Goal: Task Accomplishment & Management: Use online tool/utility

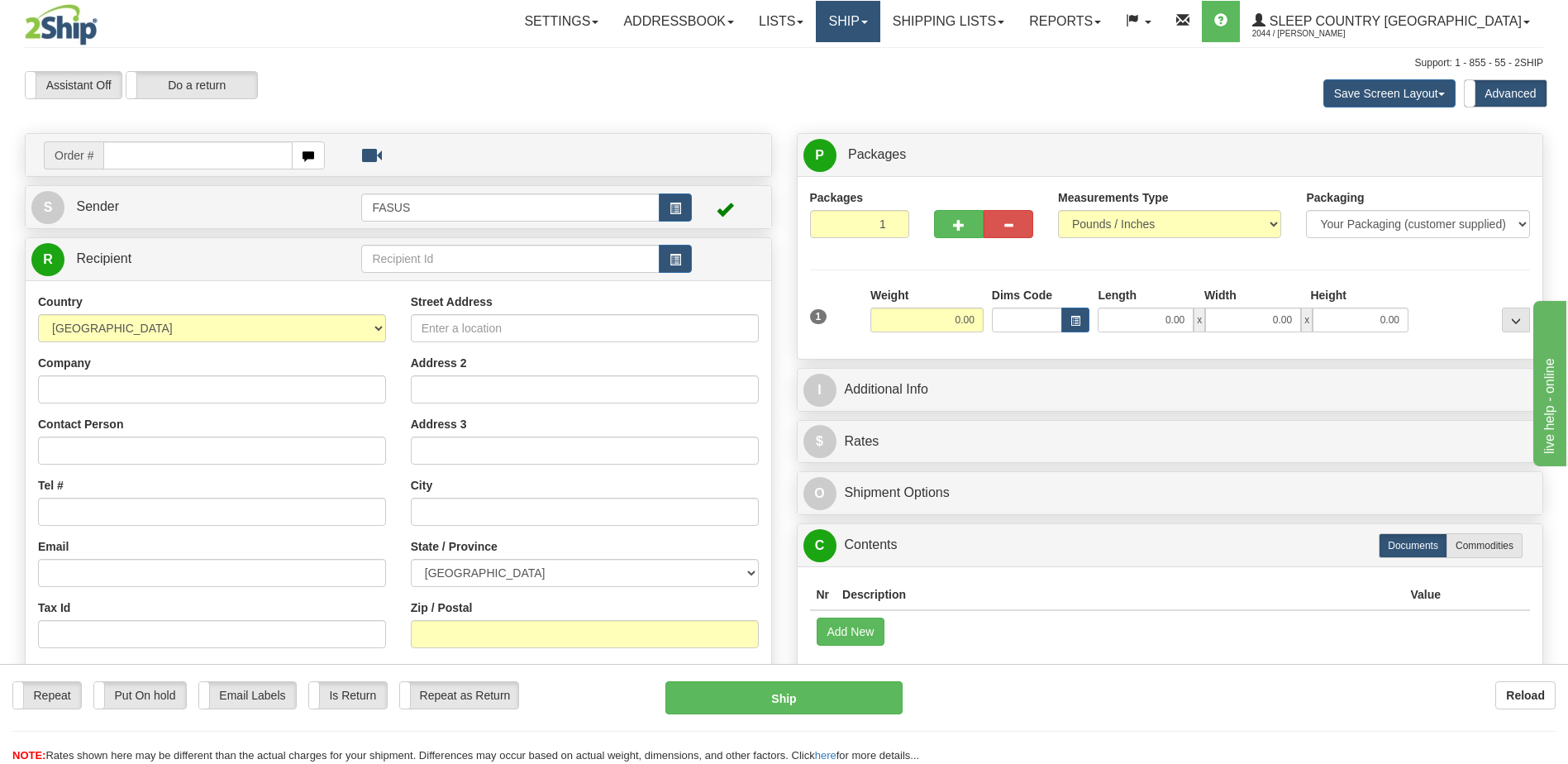
click at [868, 22] on span at bounding box center [864, 22] width 7 height 3
click at [863, 82] on span "OnHold / Order Queue" at bounding box center [804, 78] width 117 height 13
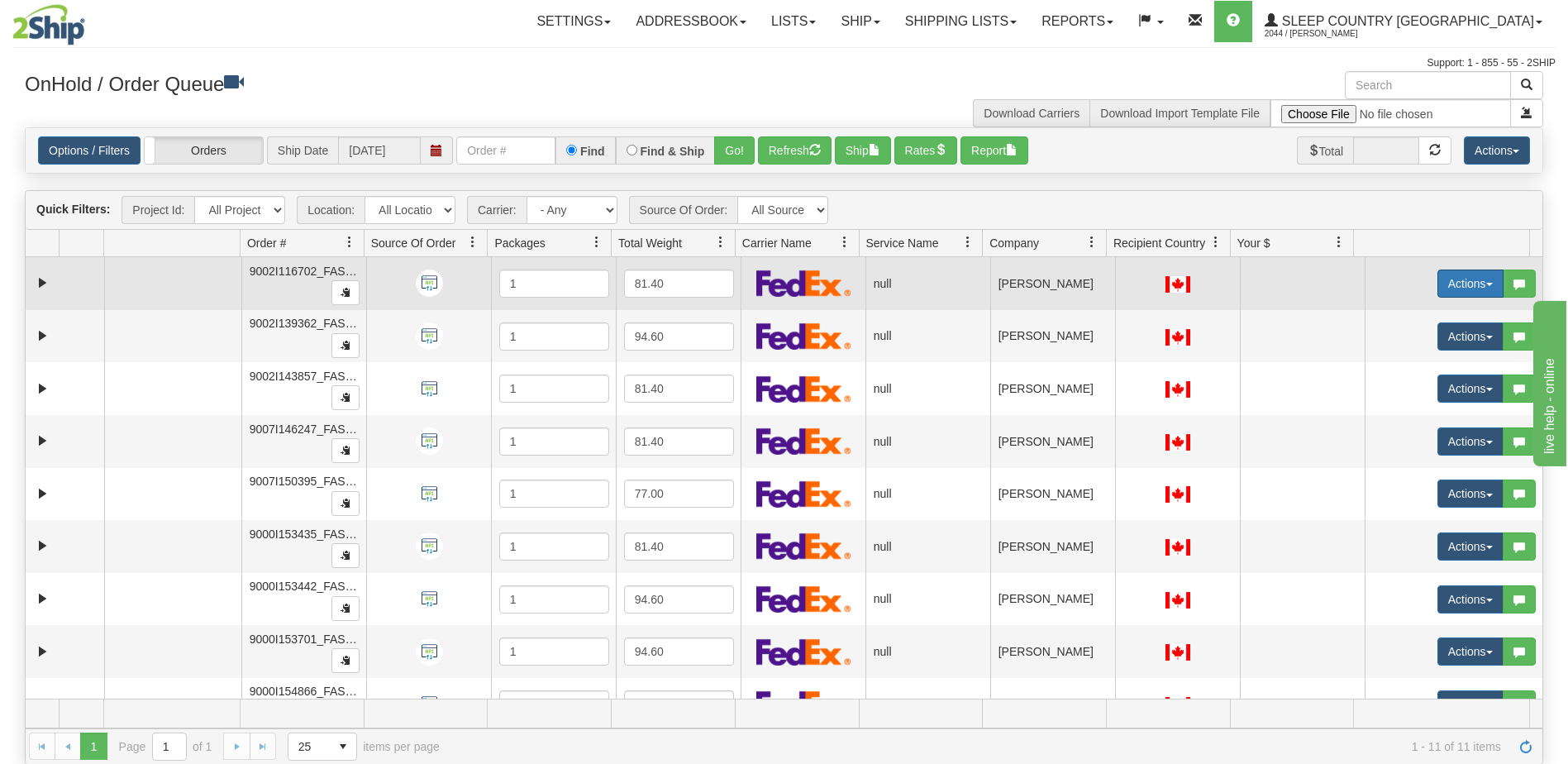
click at [1451, 284] on button "Actions" at bounding box center [1470, 283] width 66 height 28
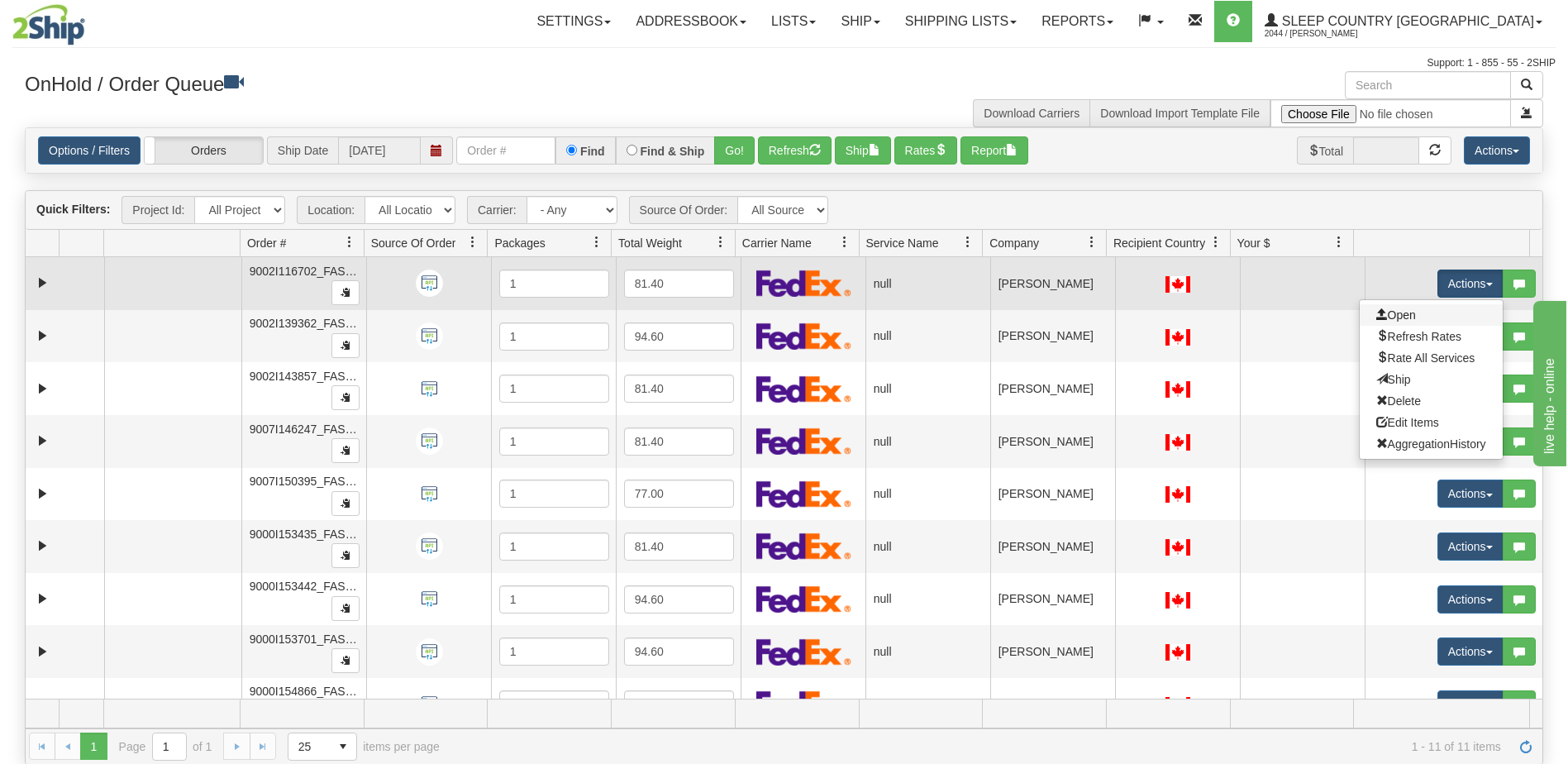
click at [1421, 319] on link "Open" at bounding box center [1431, 315] width 143 height 22
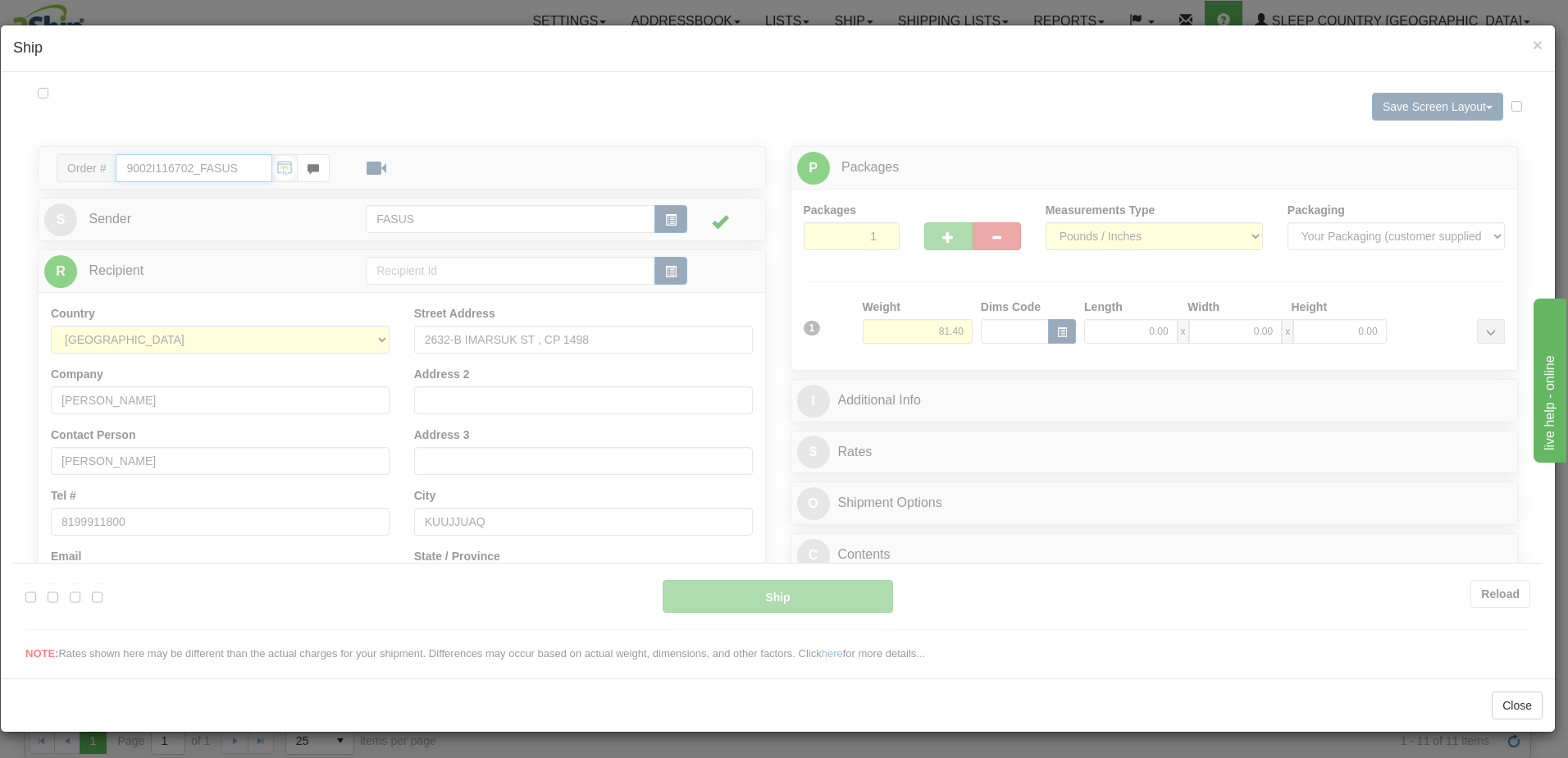
type input "12:31"
type input "16:00"
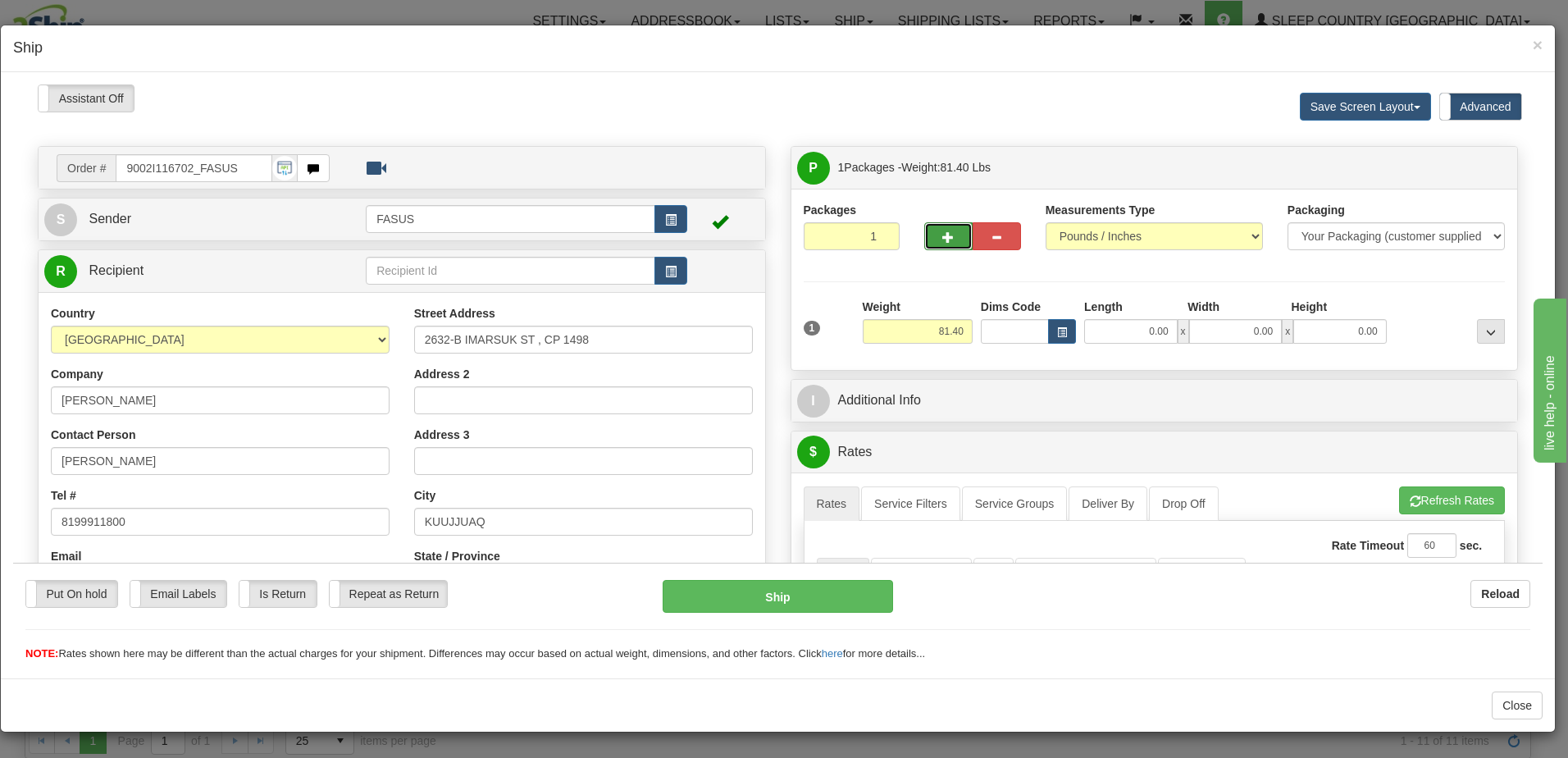
click at [949, 235] on button "button" at bounding box center [948, 235] width 48 height 28
type input "2"
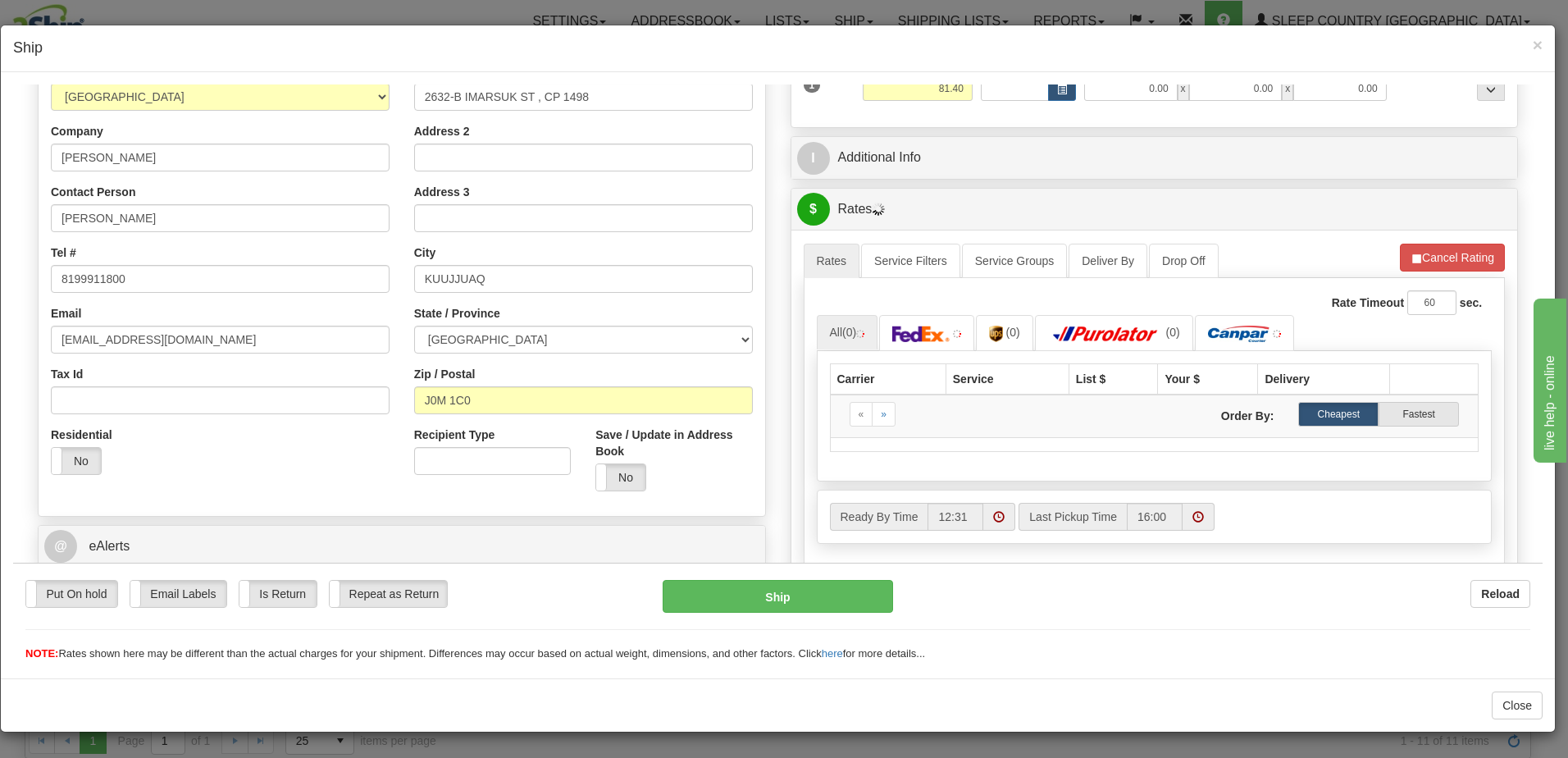
scroll to position [246, 0]
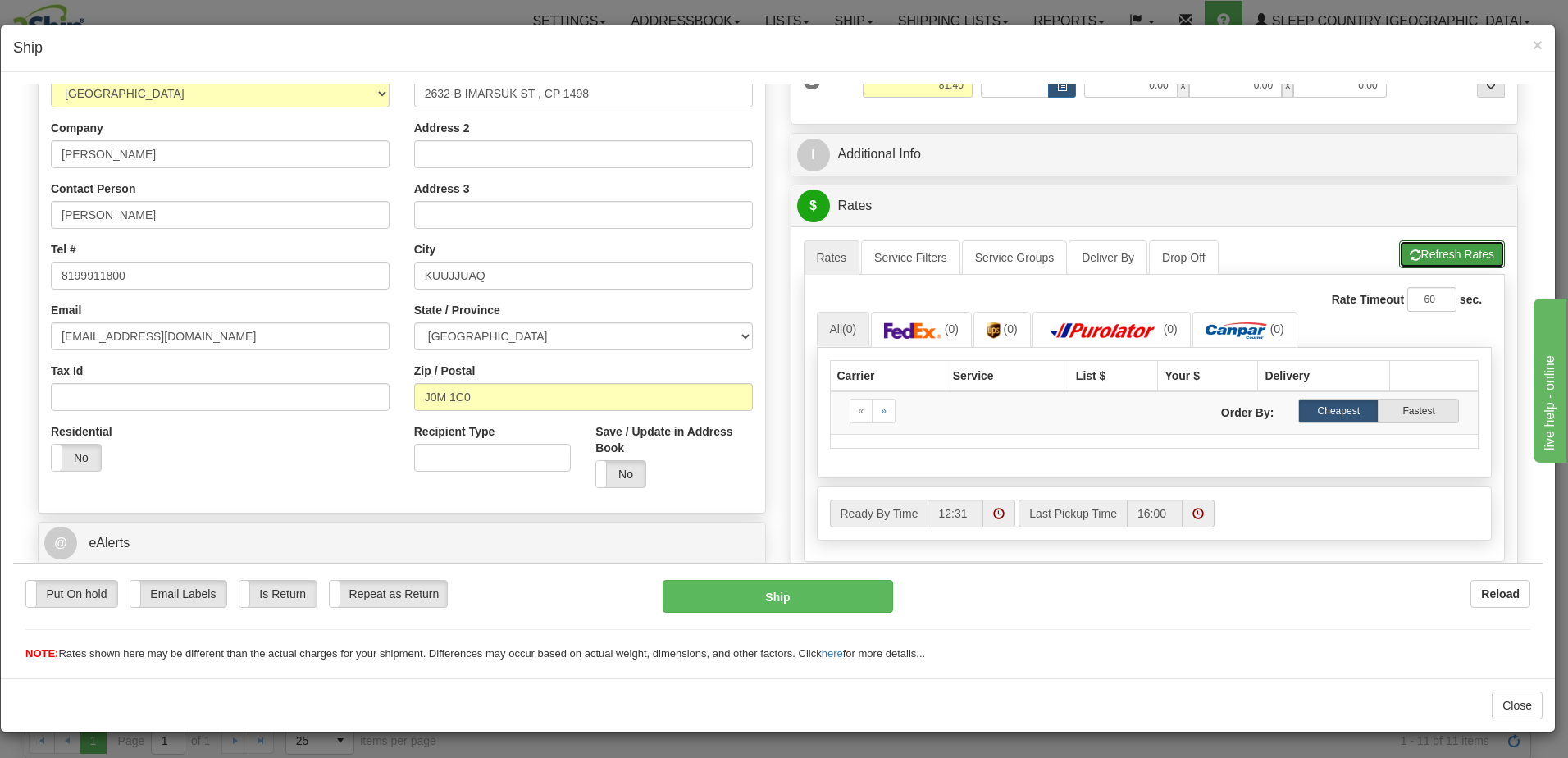
click at [1442, 250] on button "Refresh Rates" at bounding box center [1452, 254] width 106 height 28
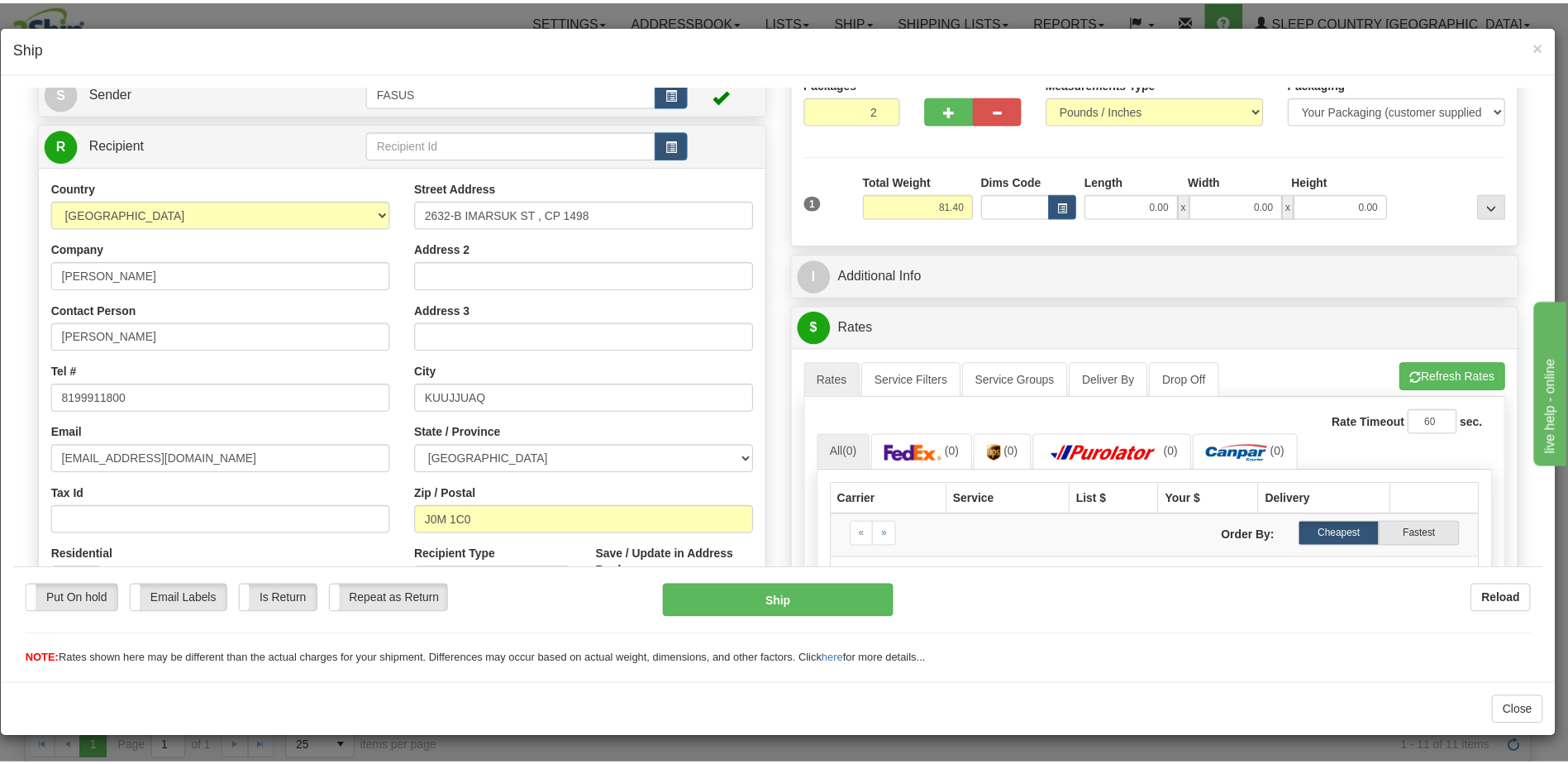
scroll to position [0, 0]
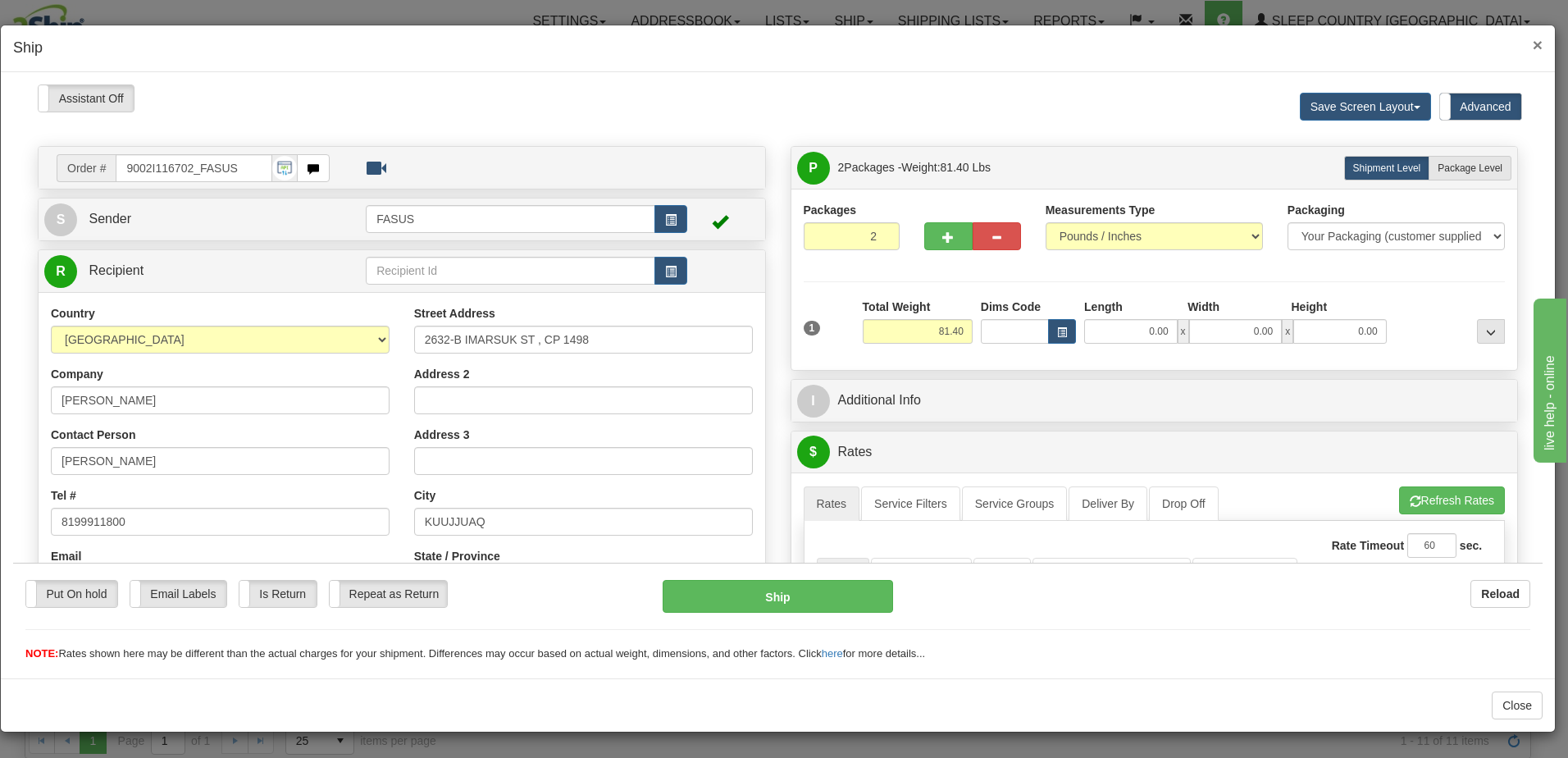
click at [1539, 45] on span "×" at bounding box center [1538, 44] width 10 height 19
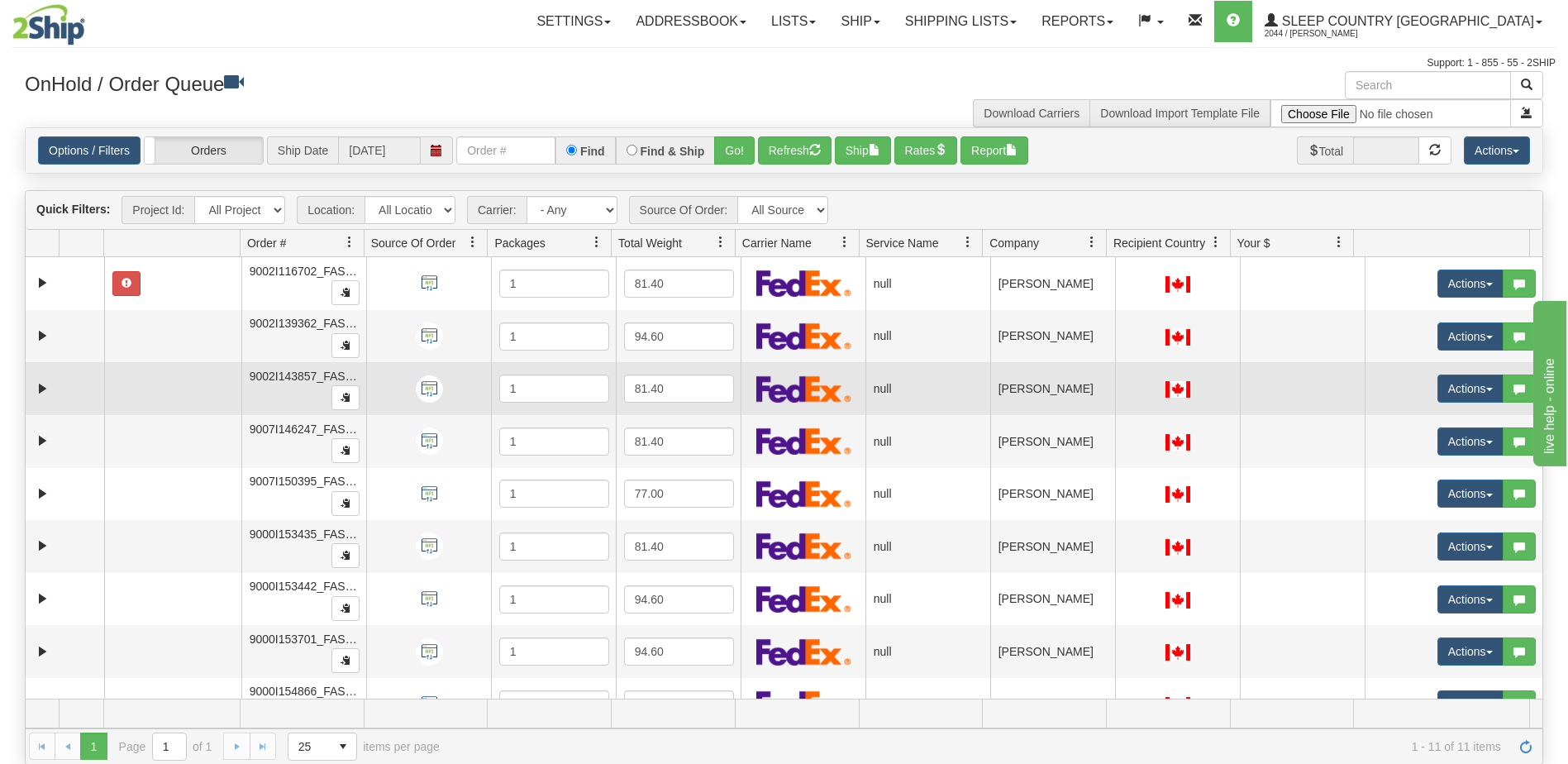
scroll to position [138, 0]
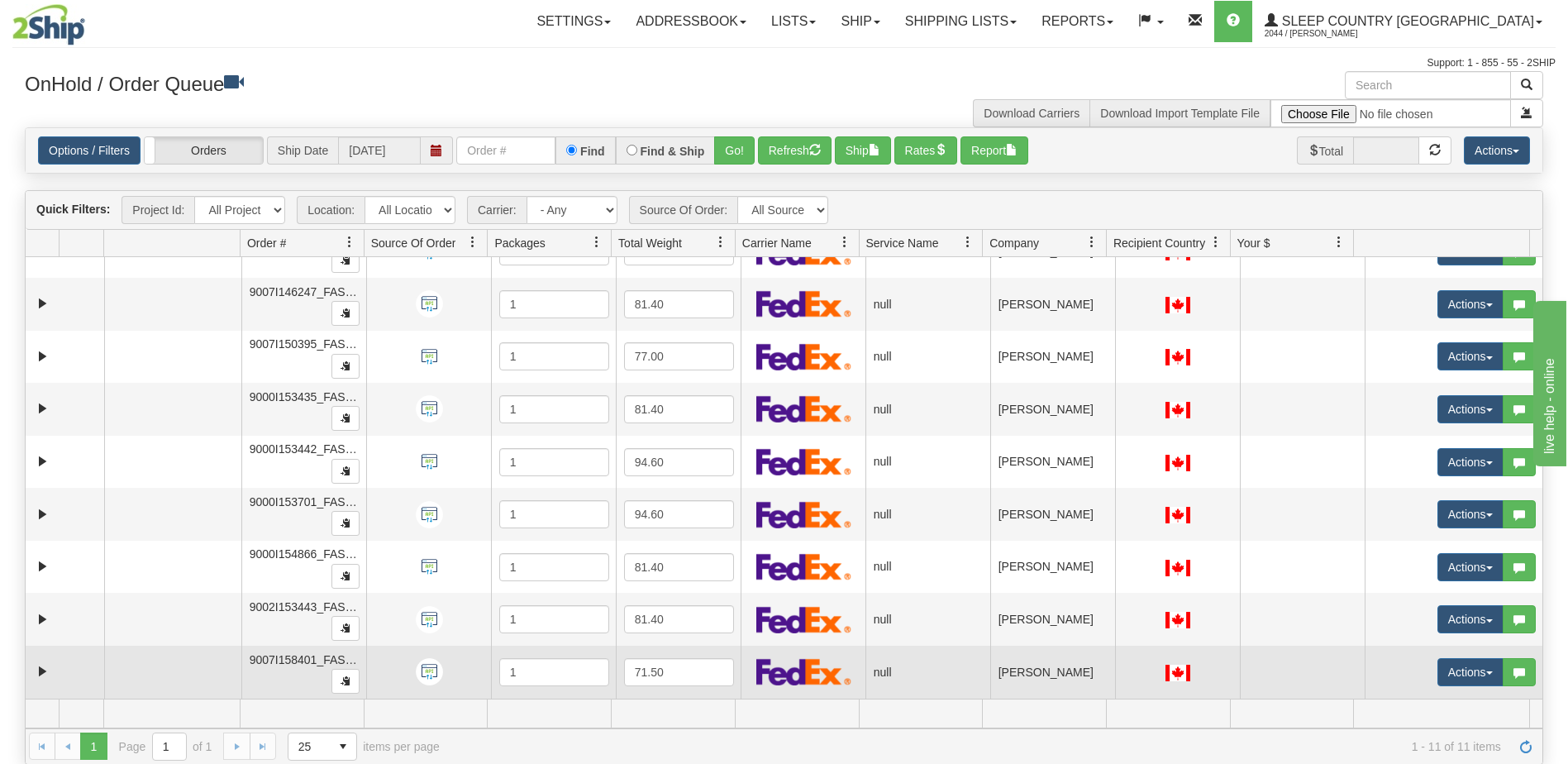
click at [1061, 675] on td "SHERI-LYNN NYWENING" at bounding box center [1053, 672] width 125 height 53
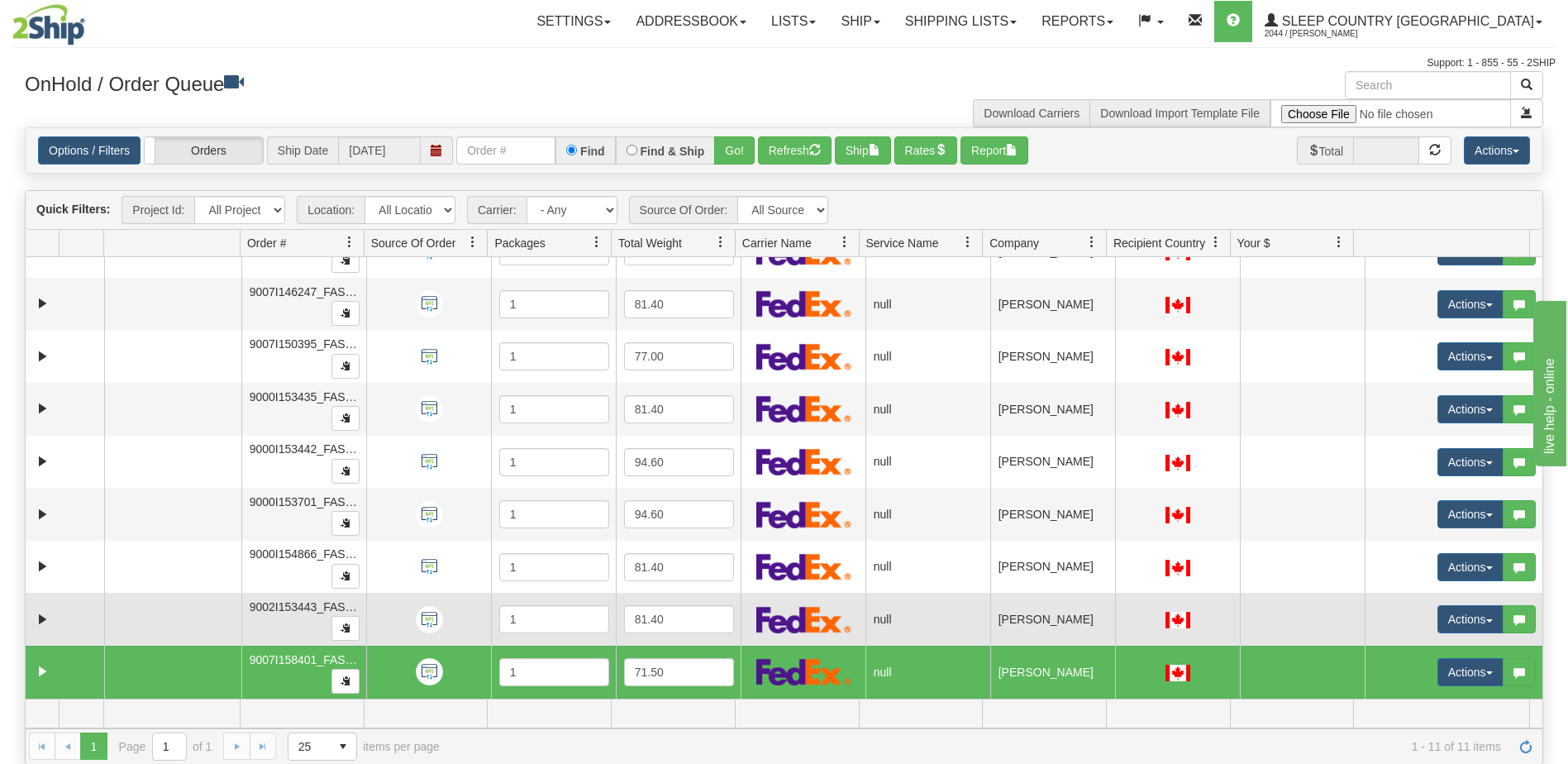
click at [1056, 626] on td "MARIEPIERRE MIGNAULT" at bounding box center [1053, 618] width 125 height 53
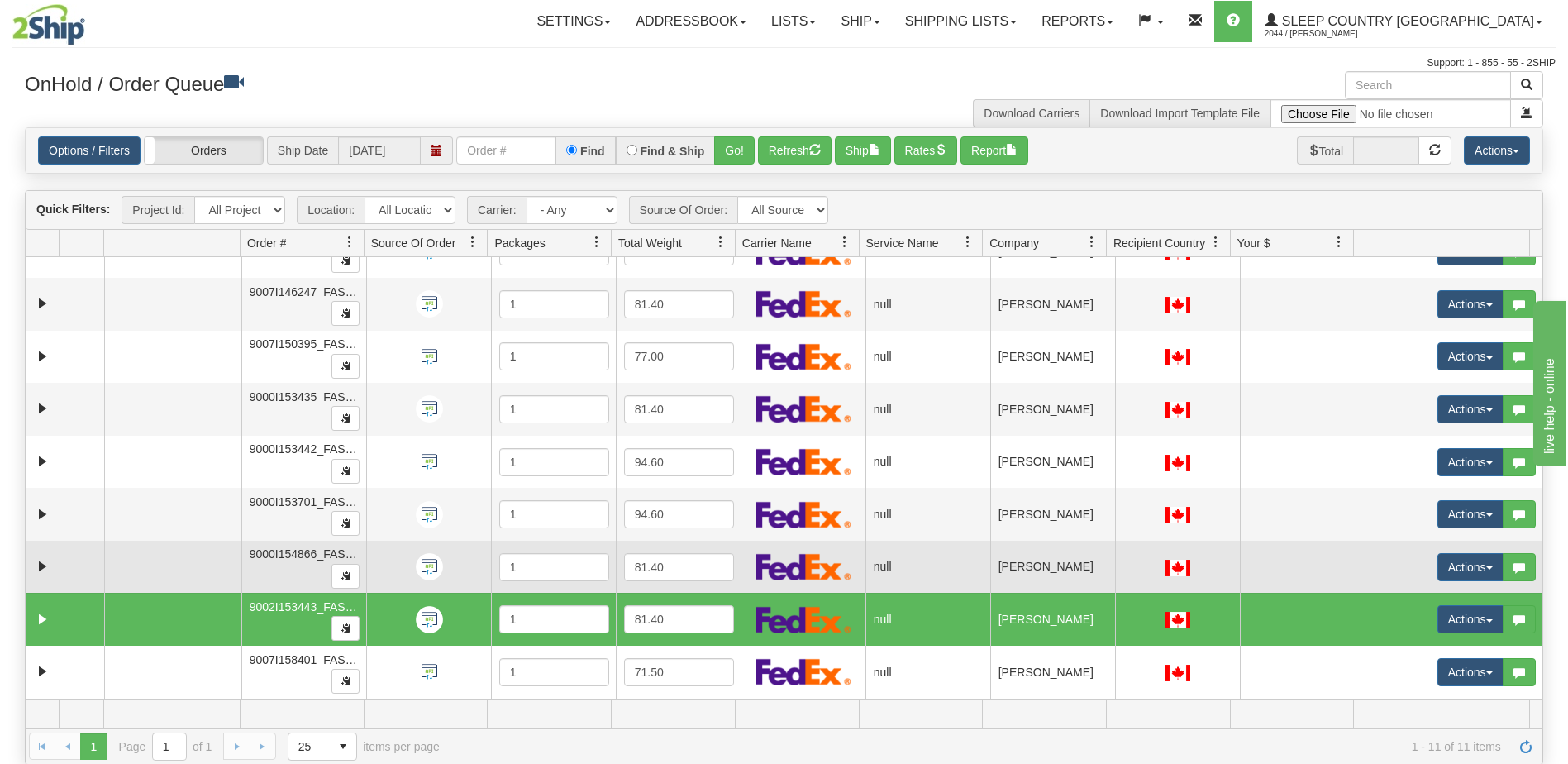
click at [1024, 570] on td "JESSICA YEE" at bounding box center [1053, 567] width 125 height 53
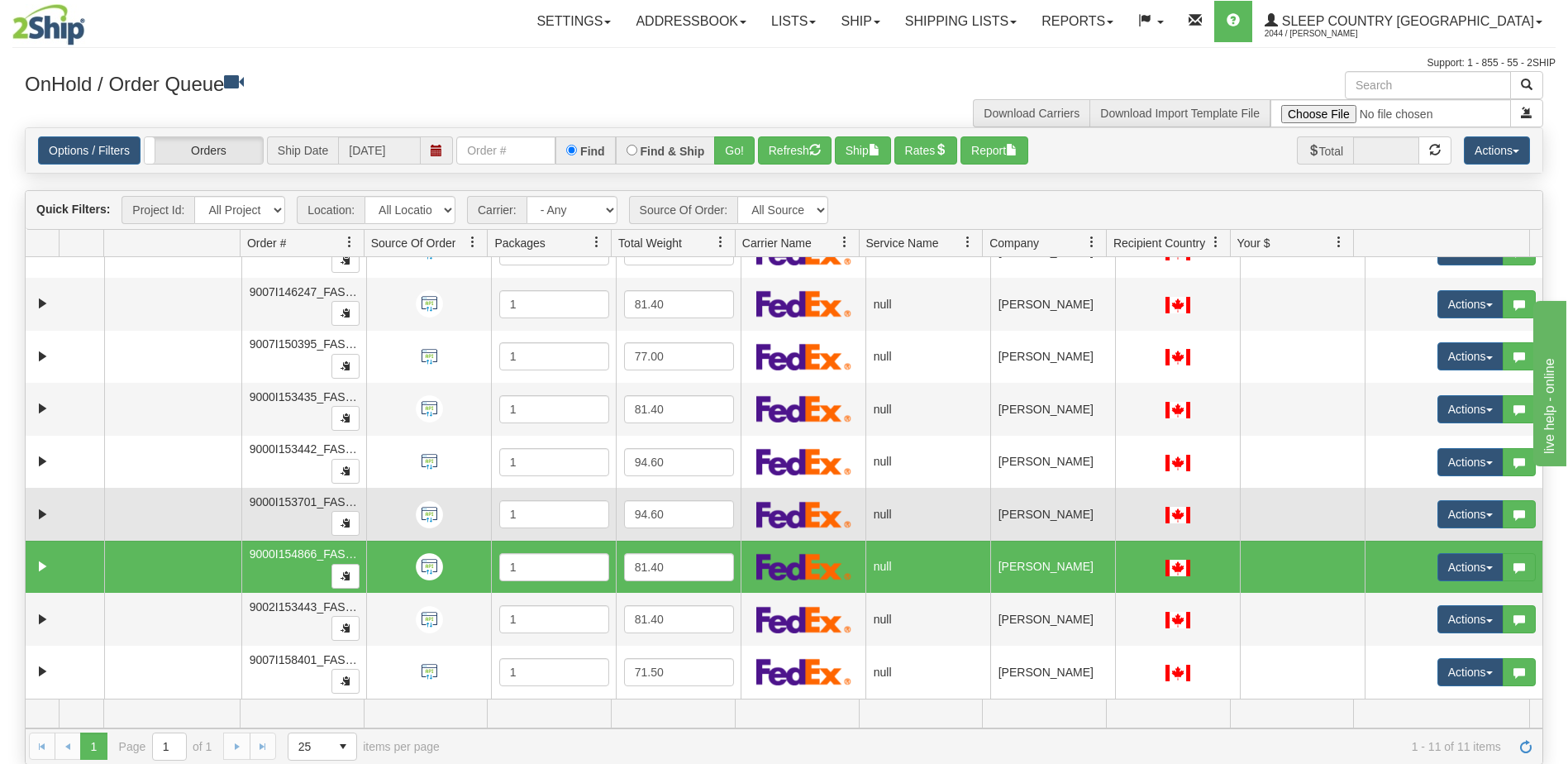
click at [1016, 521] on td "CHAU BUI" at bounding box center [1053, 513] width 125 height 53
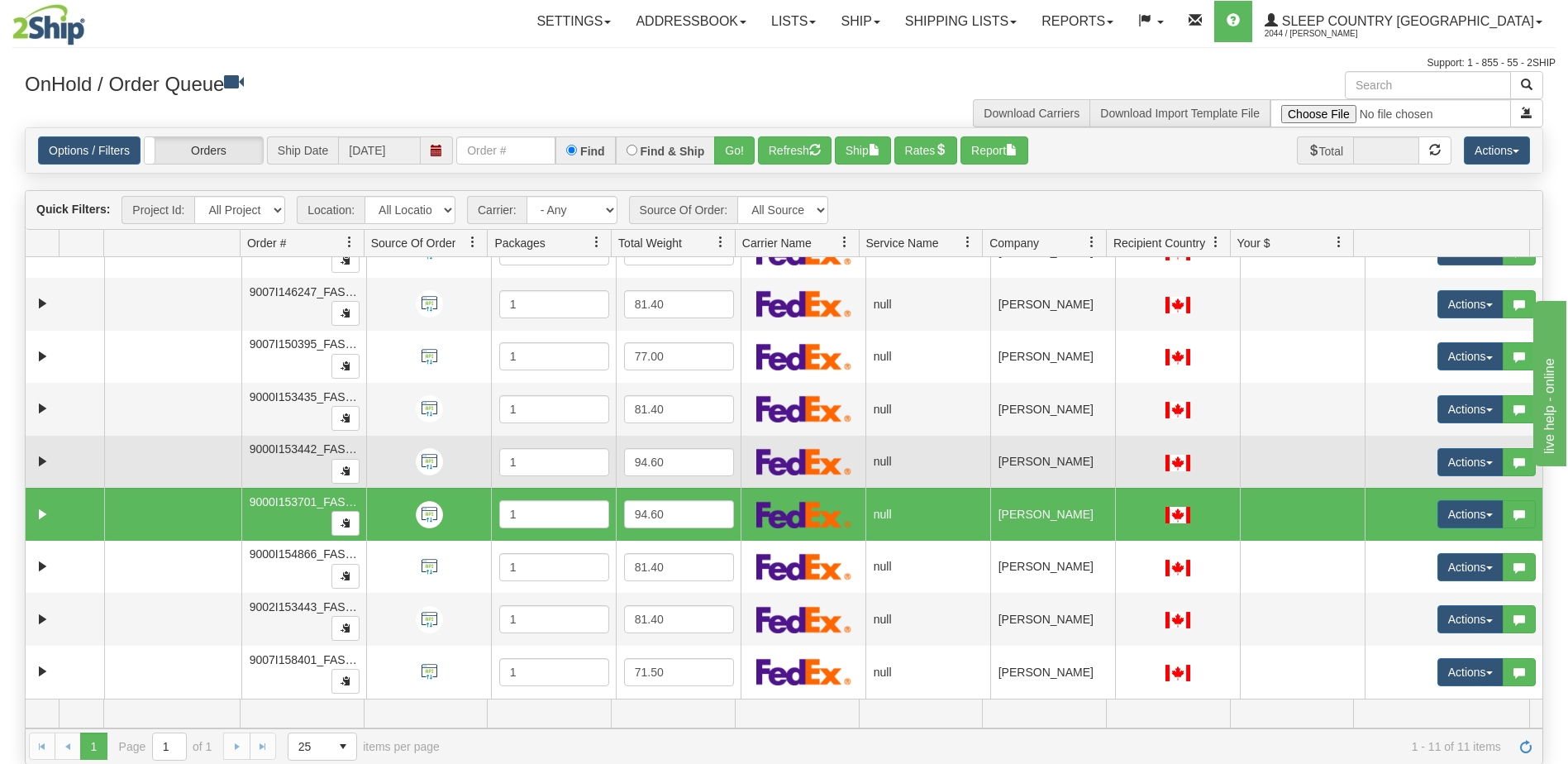
click at [1024, 471] on td "CHELSEA MACGREGOR" at bounding box center [1053, 462] width 125 height 53
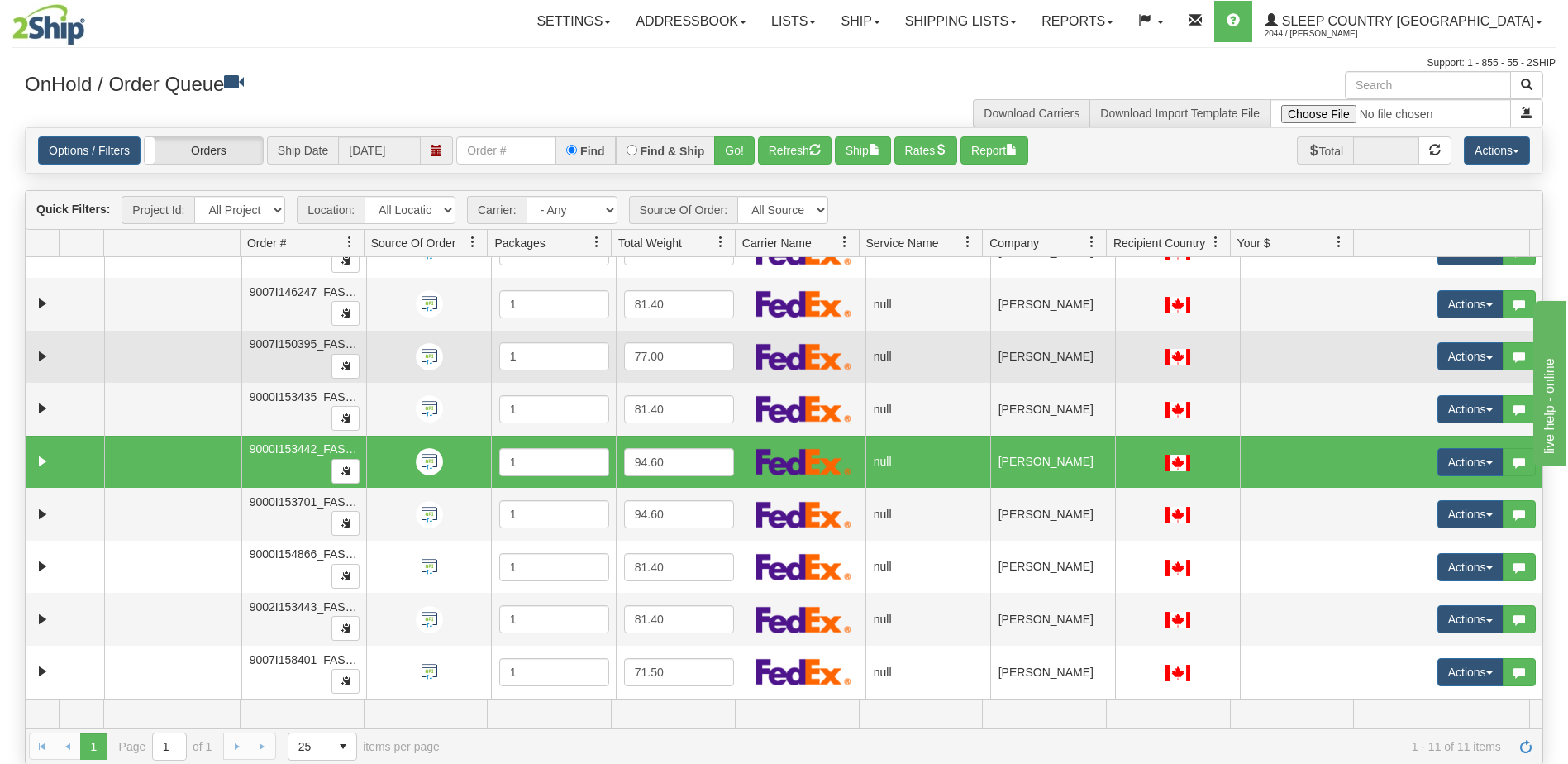
click at [1025, 410] on td "LAURA KENINS" at bounding box center [1053, 408] width 125 height 53
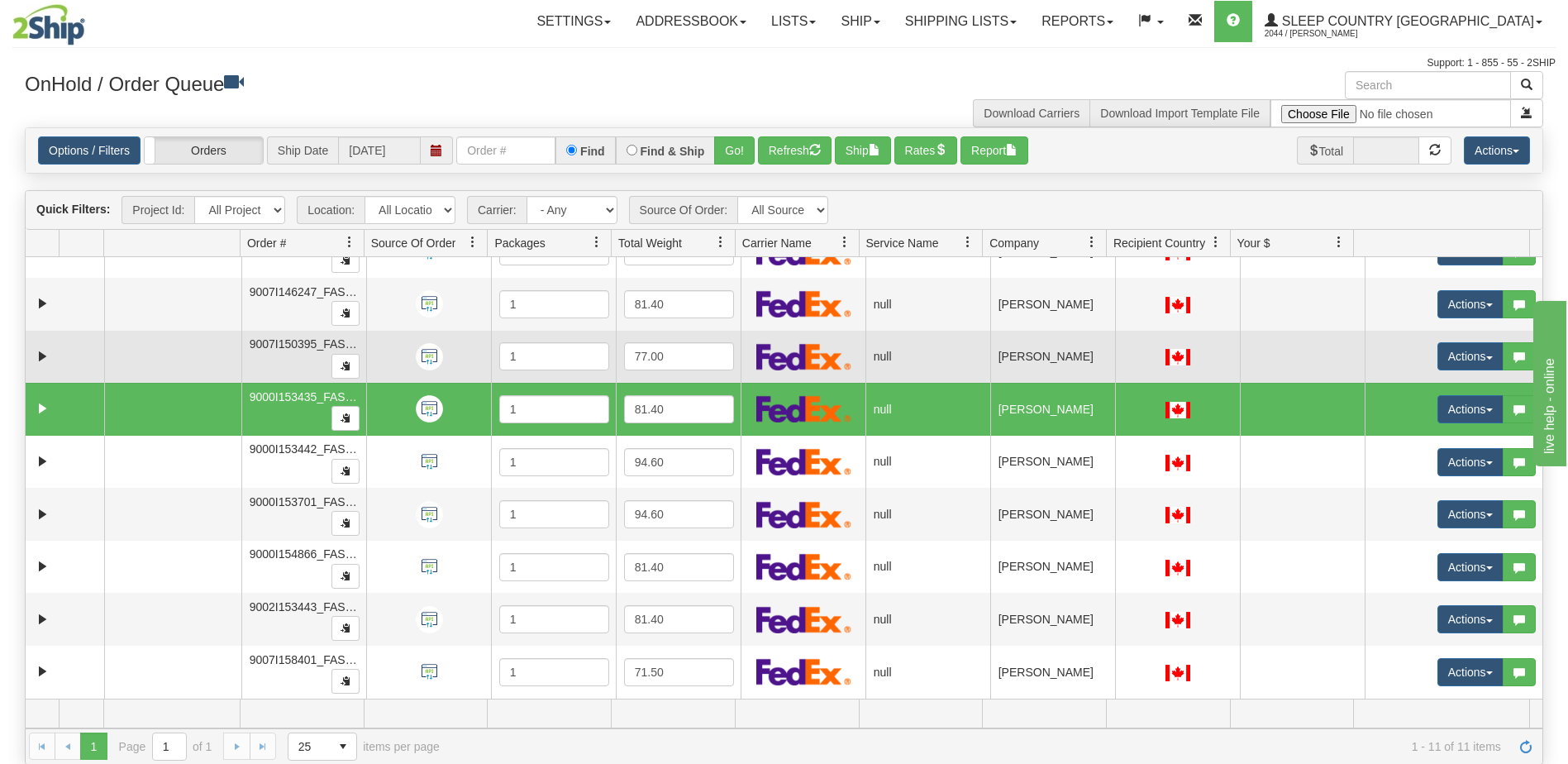
drag, startPoint x: 1028, startPoint y: 349, endPoint x: 1032, endPoint y: 330, distance: 19.4
click at [1028, 348] on td "WENJUAN LU" at bounding box center [1053, 357] width 125 height 53
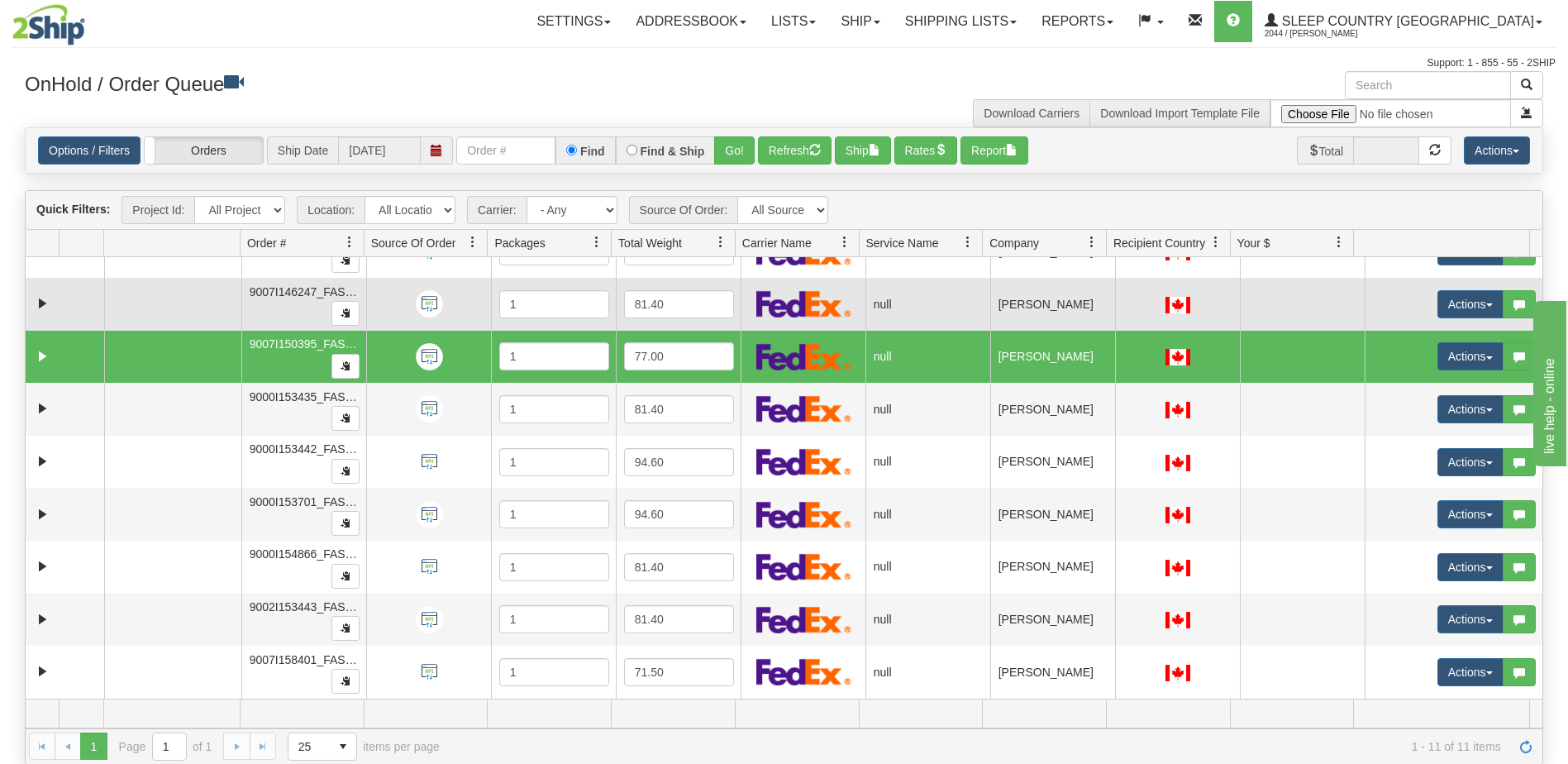
click at [1041, 297] on td "LYNN FLEWWELLING" at bounding box center [1053, 303] width 125 height 53
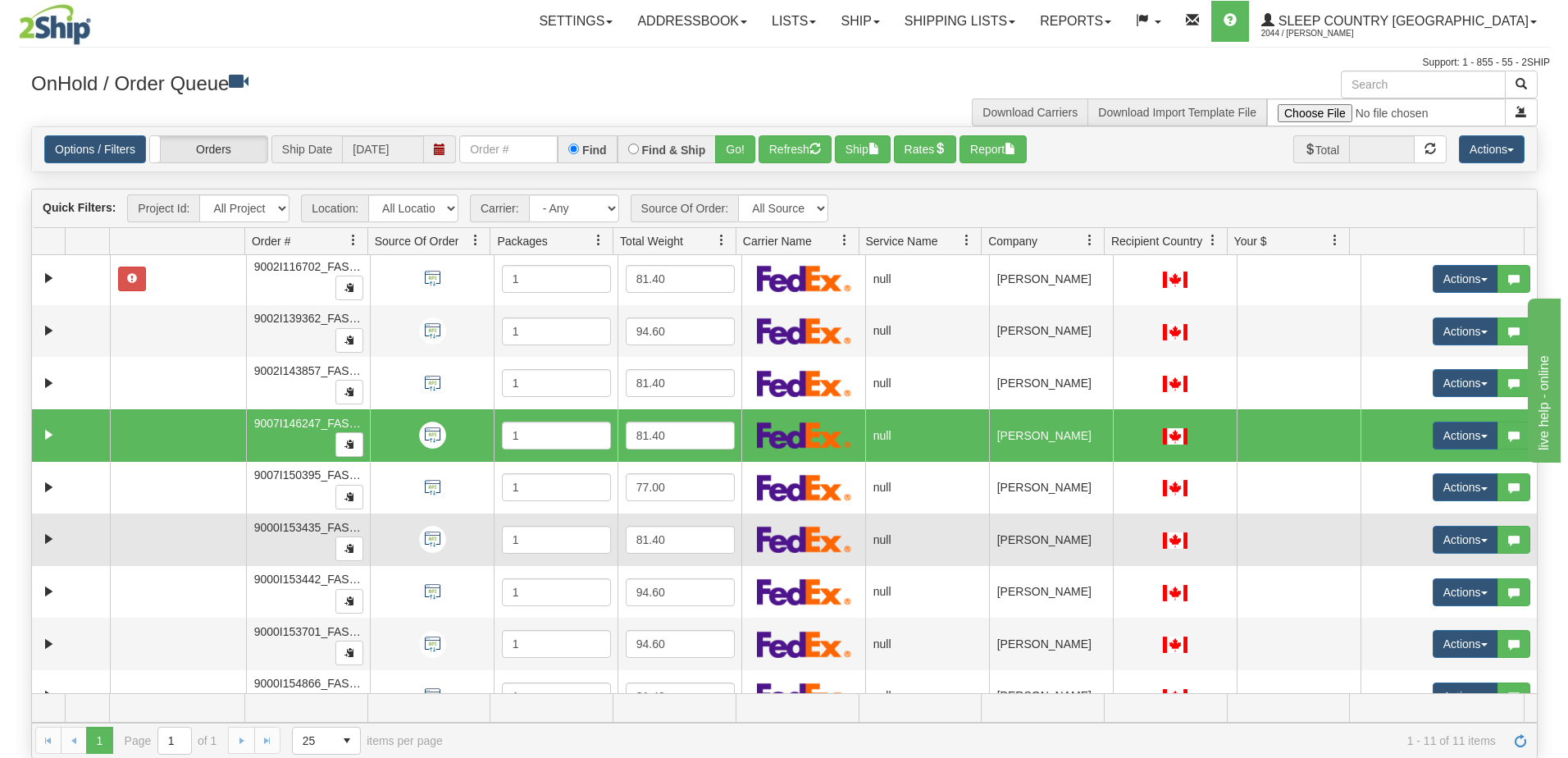
scroll to position [0, 0]
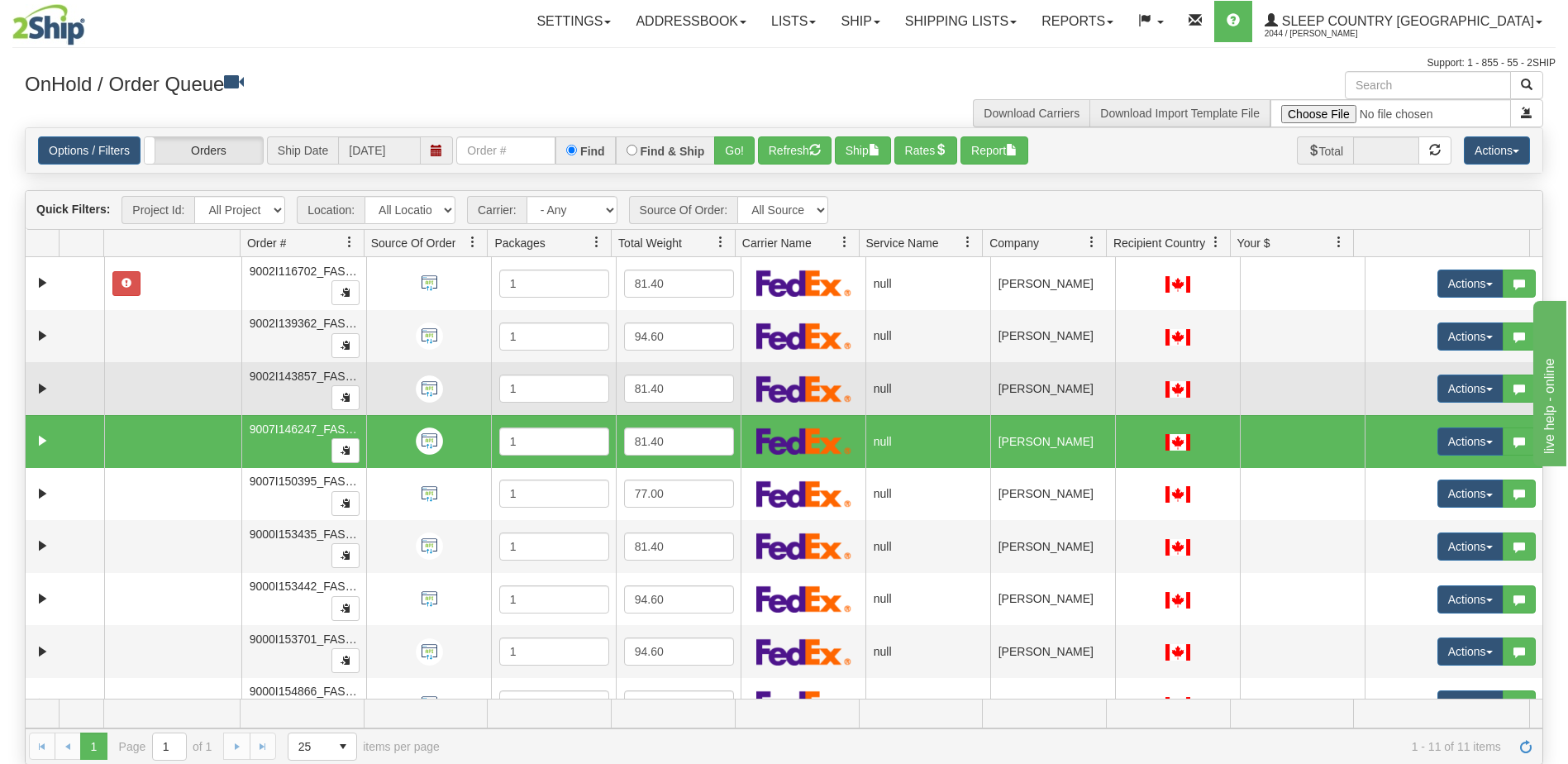
drag, startPoint x: 1055, startPoint y: 400, endPoint x: 1056, endPoint y: 388, distance: 12.0
click at [1055, 399] on td "JULIE COLLIN" at bounding box center [1053, 387] width 125 height 53
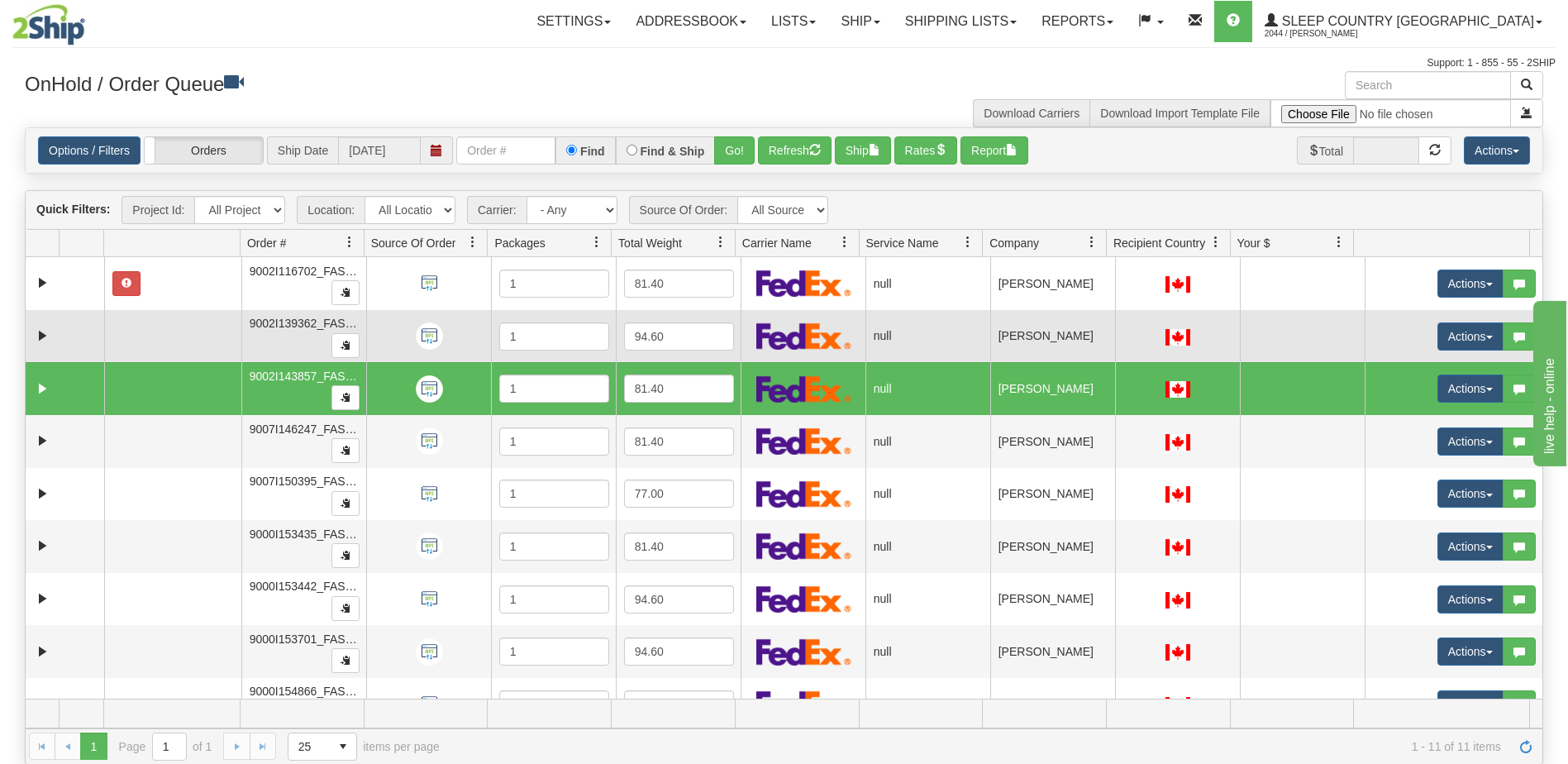
click at [1061, 332] on td "REBECA RAMOS SALADO" at bounding box center [1053, 336] width 125 height 53
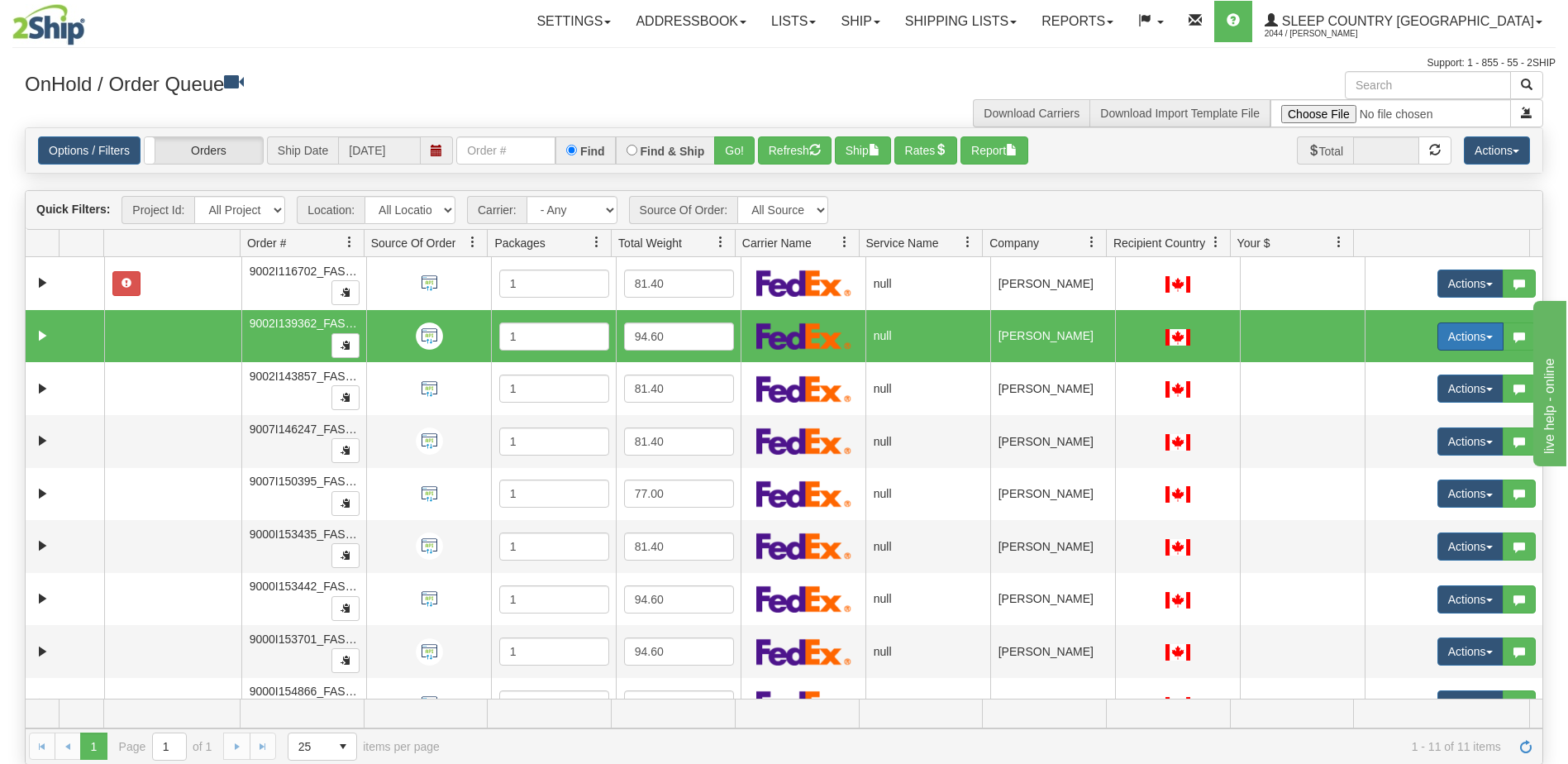
click at [1440, 338] on button "Actions" at bounding box center [1470, 336] width 66 height 28
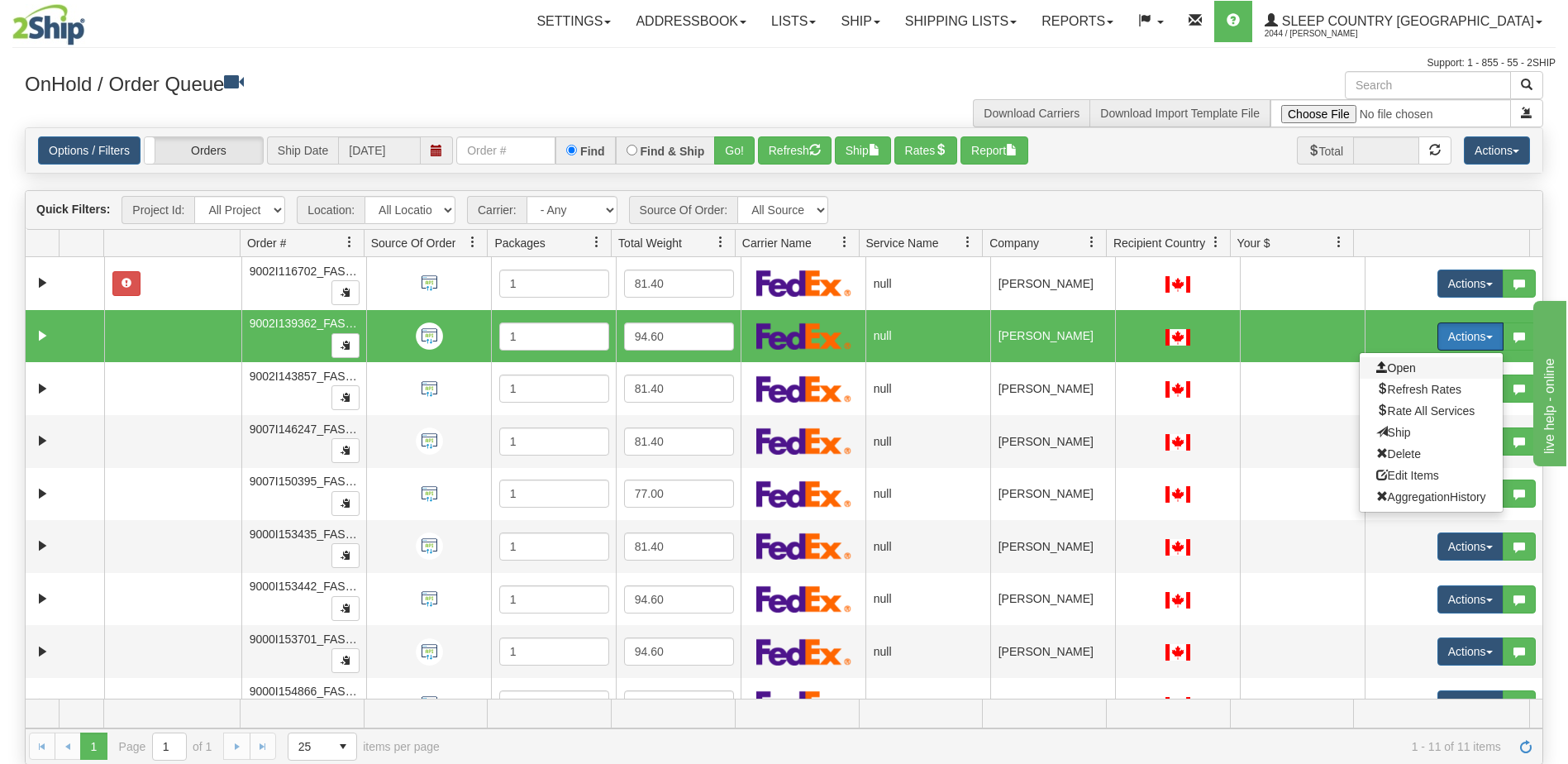
click at [1404, 369] on span "Open" at bounding box center [1396, 368] width 40 height 13
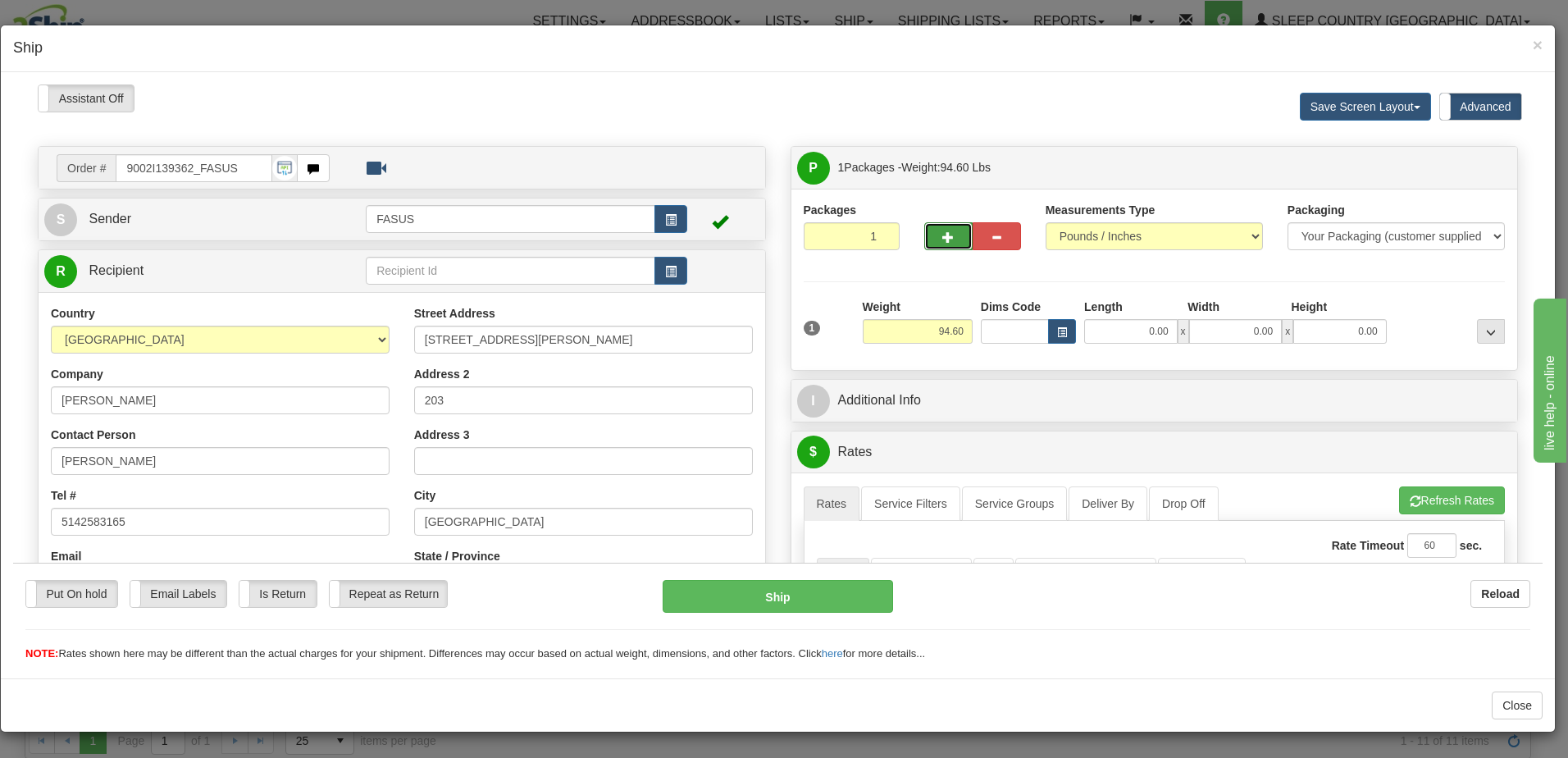
click at [943, 235] on span "button" at bounding box center [949, 236] width 12 height 11
type input "2"
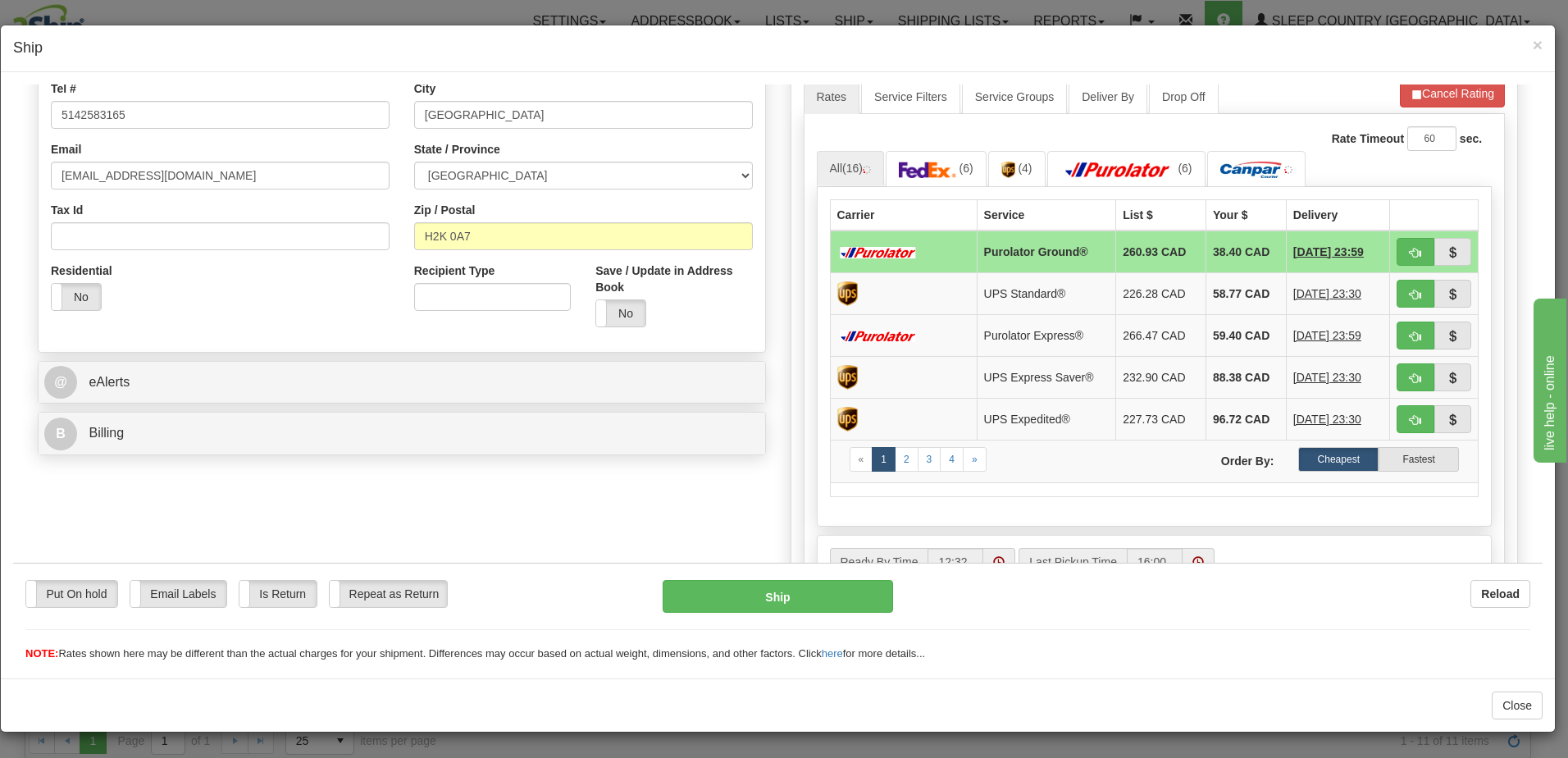
scroll to position [410, 0]
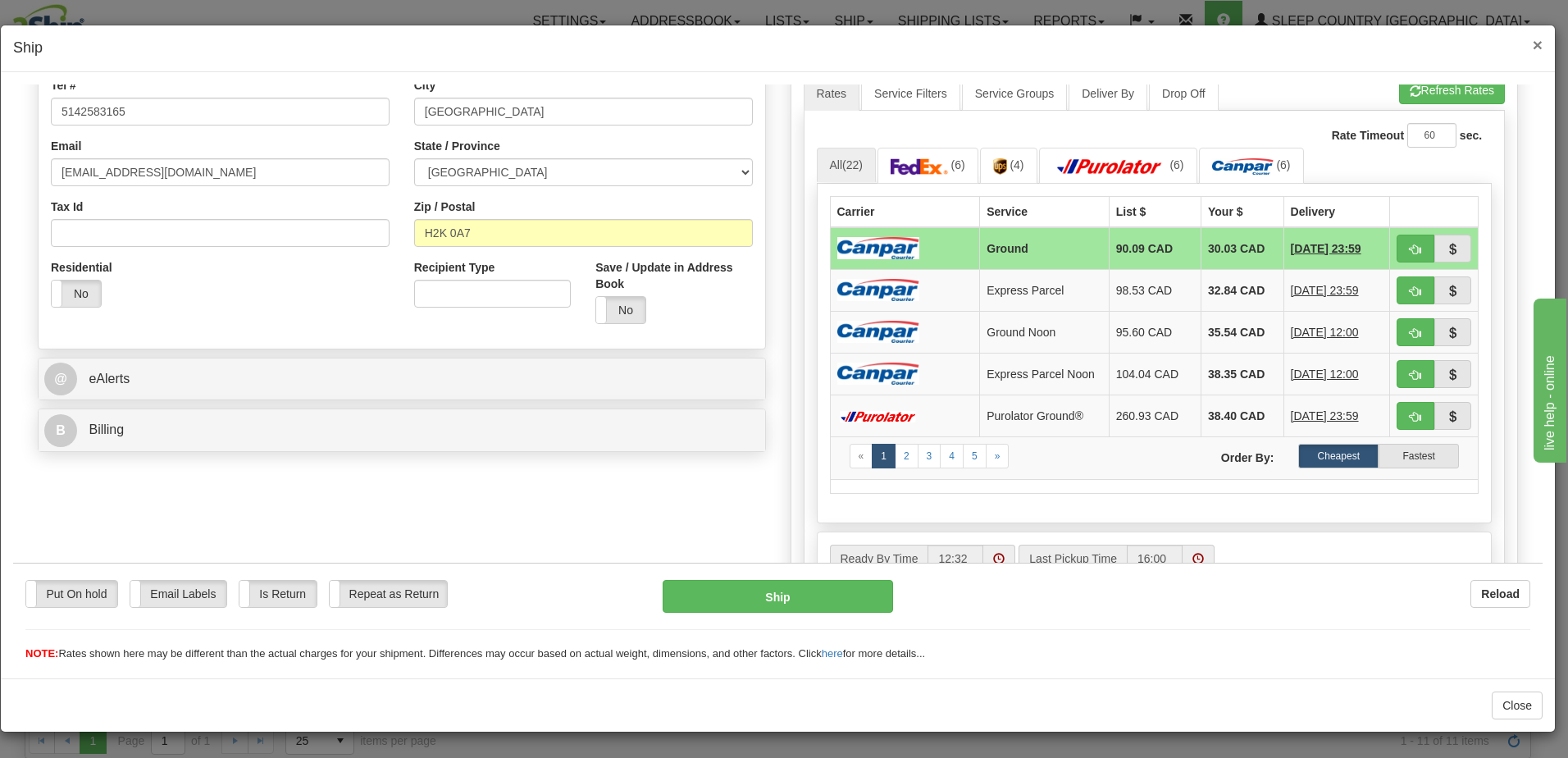
click at [1539, 47] on span "×" at bounding box center [1538, 44] width 10 height 19
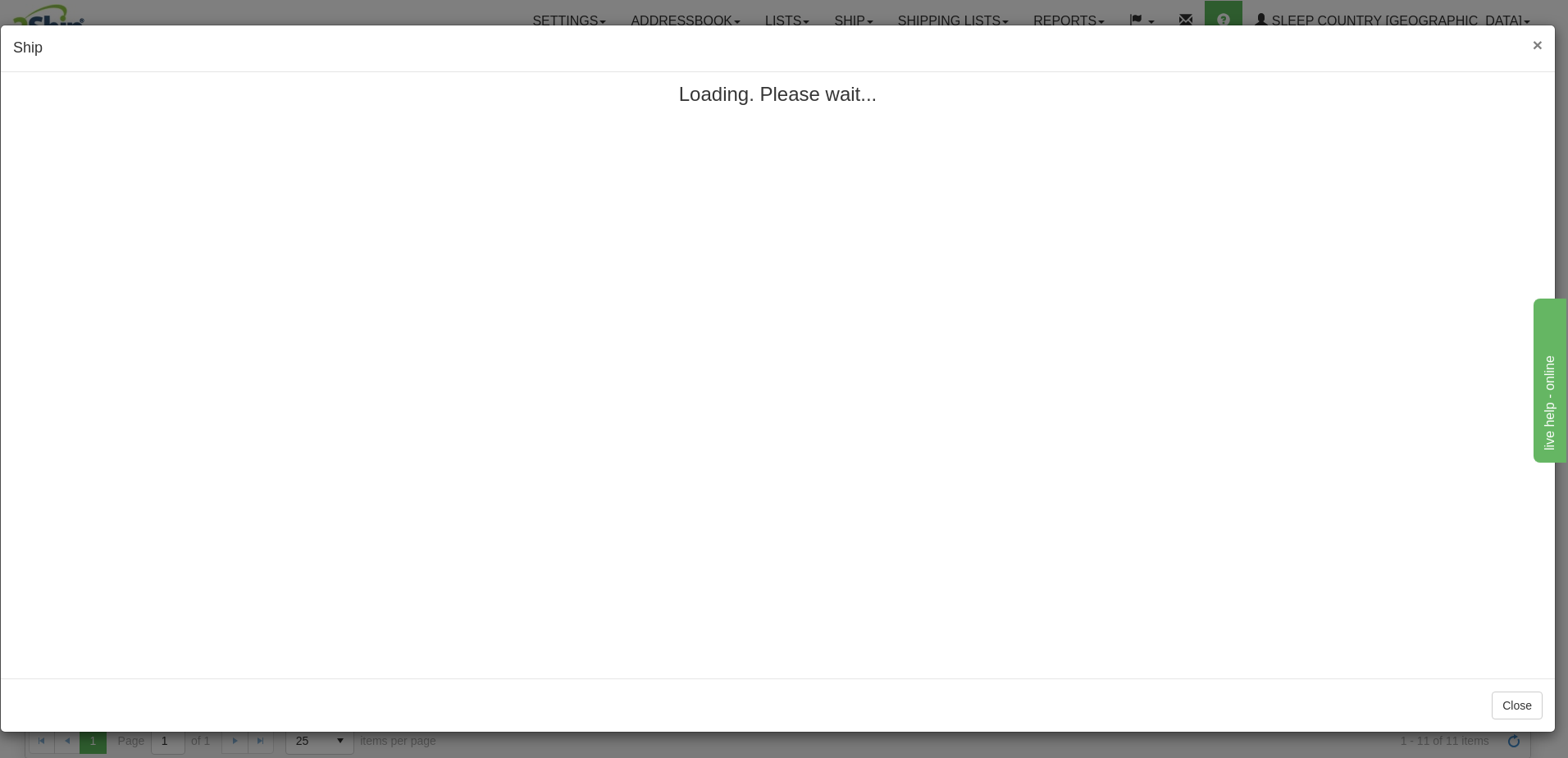
scroll to position [0, 0]
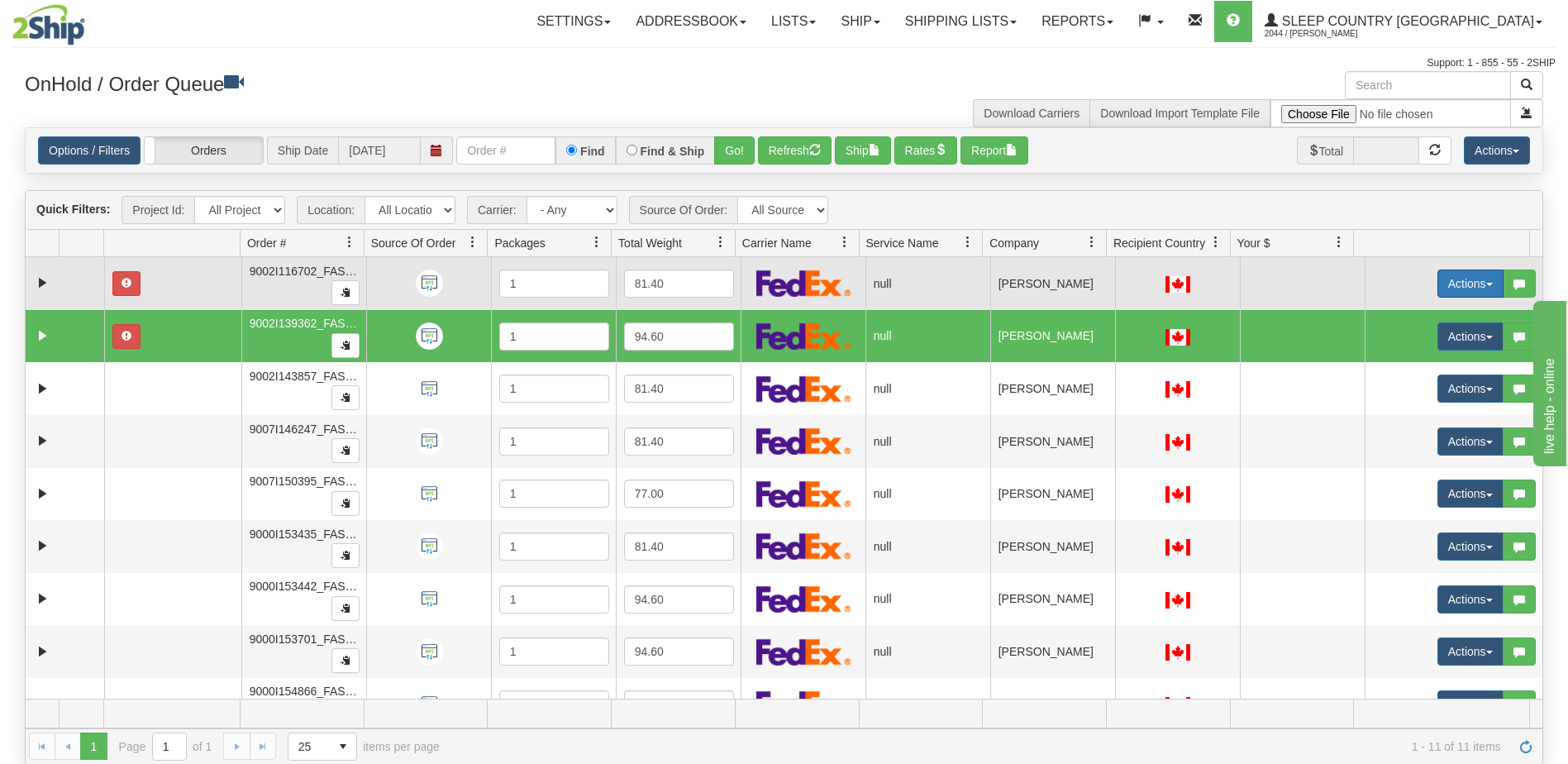
click at [1451, 279] on button "Actions" at bounding box center [1470, 283] width 66 height 28
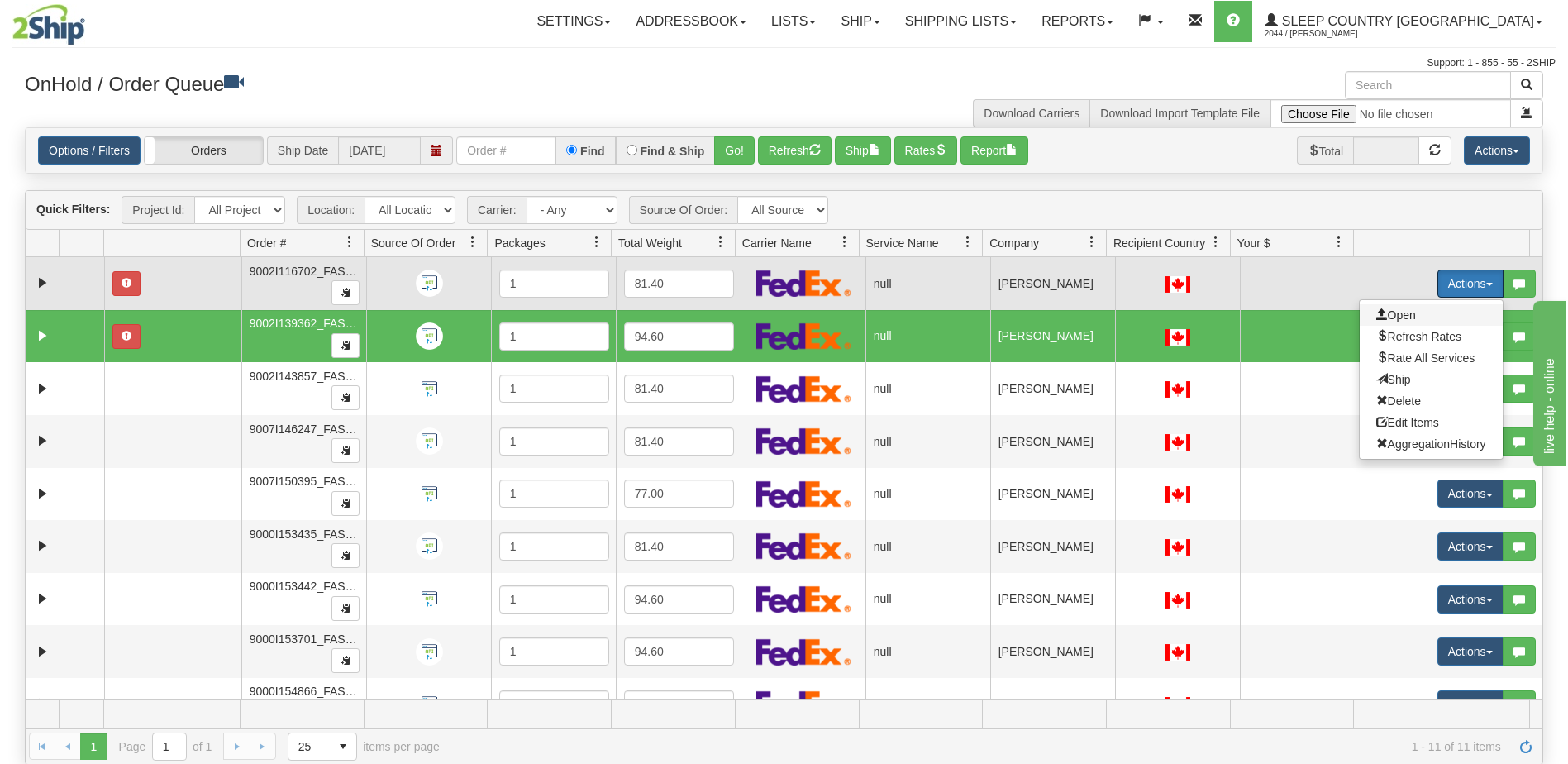
click at [1404, 312] on span "Open" at bounding box center [1396, 314] width 40 height 13
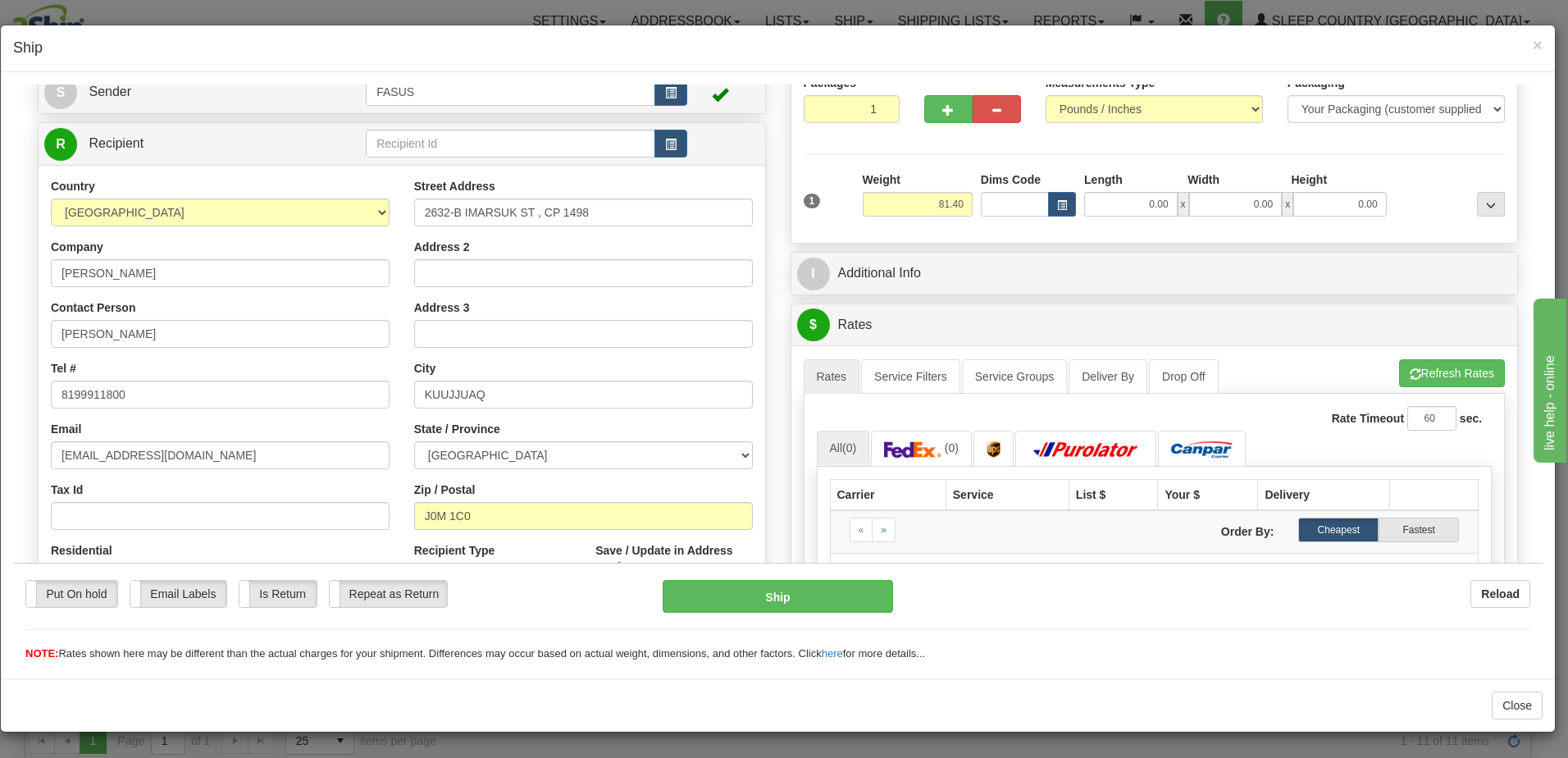
scroll to position [164, 0]
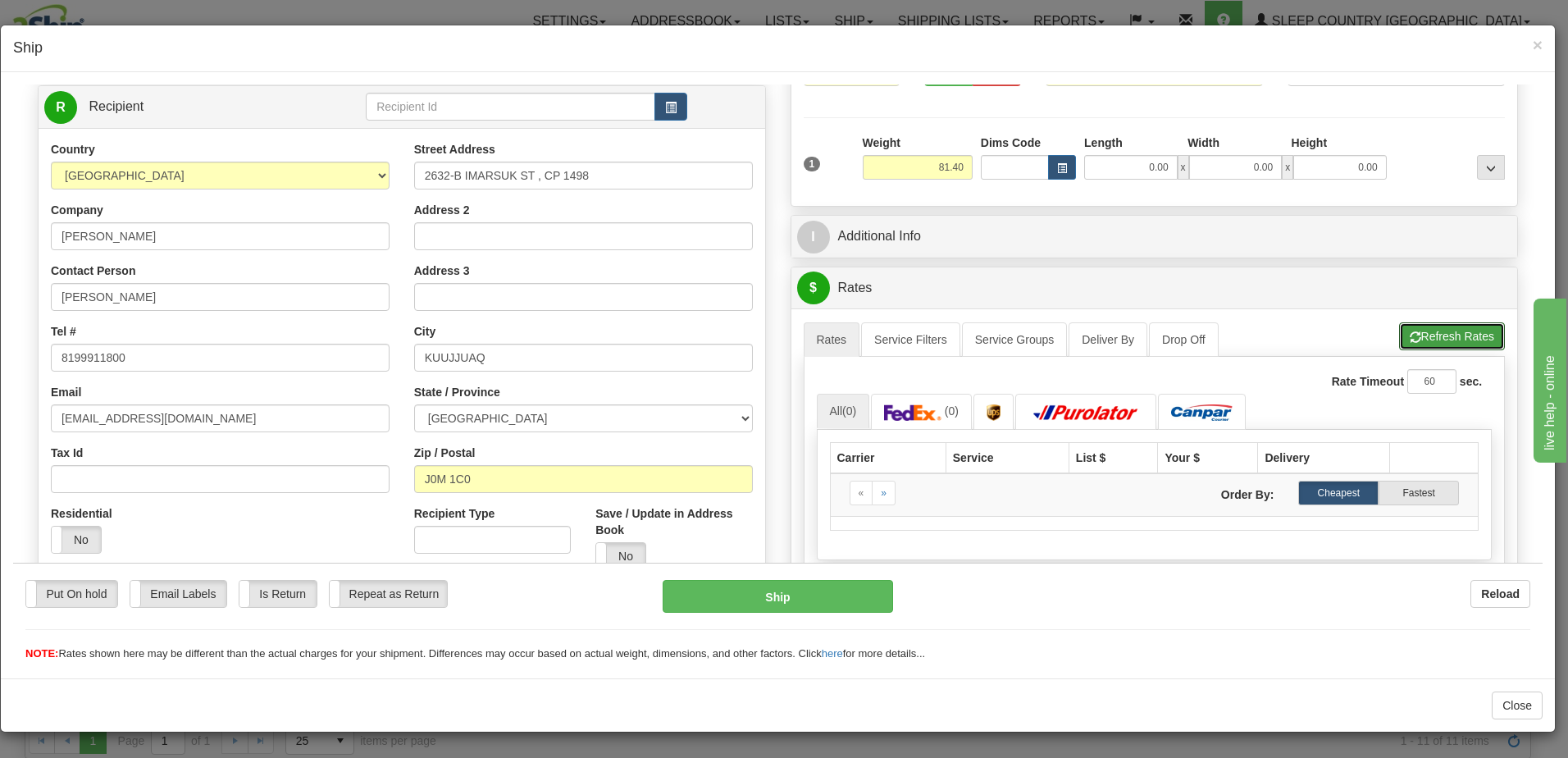
click at [1417, 336] on button "Refresh Rates" at bounding box center [1452, 335] width 106 height 28
click at [1539, 47] on span "×" at bounding box center [1538, 44] width 10 height 19
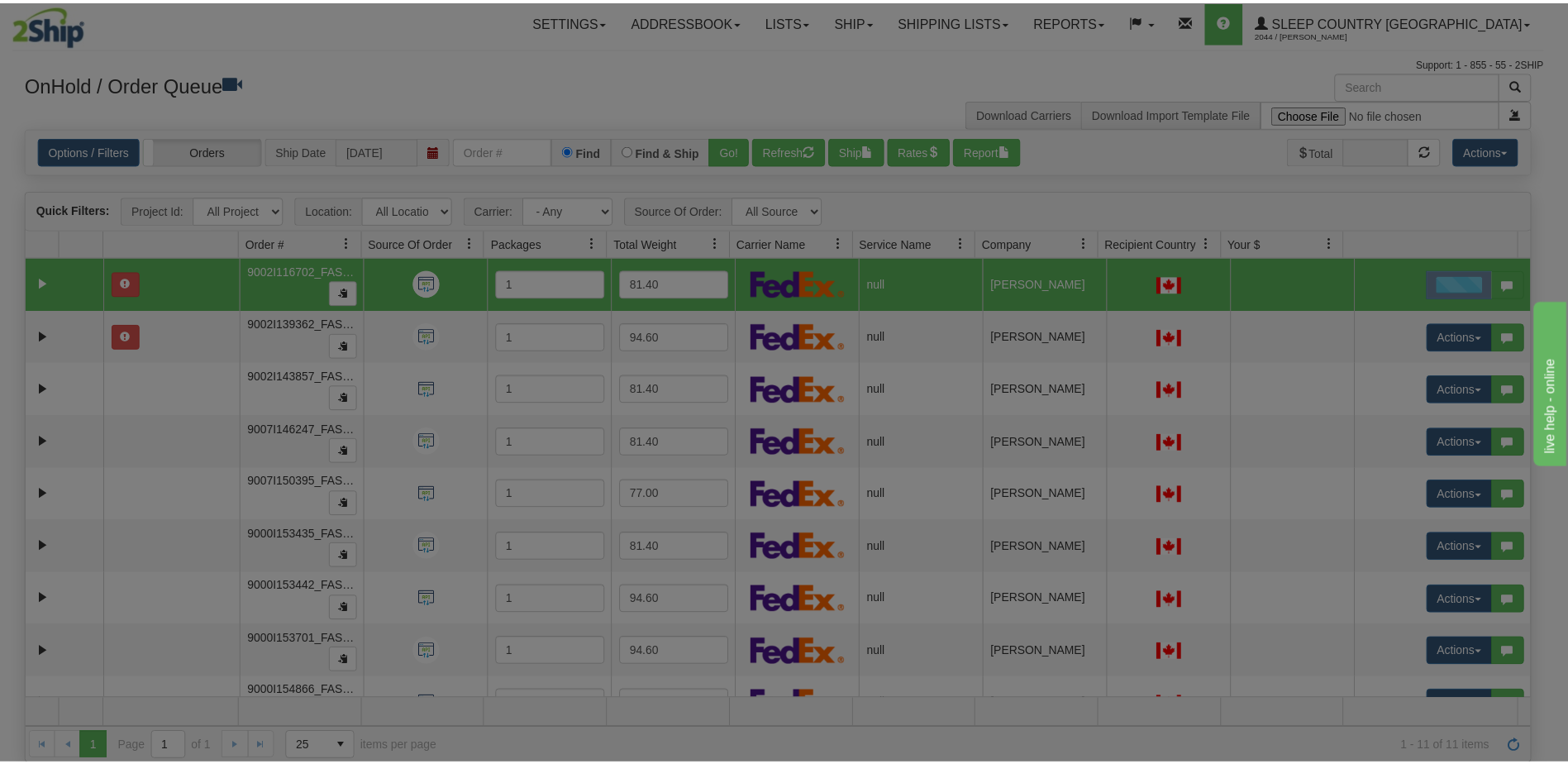
scroll to position [0, 0]
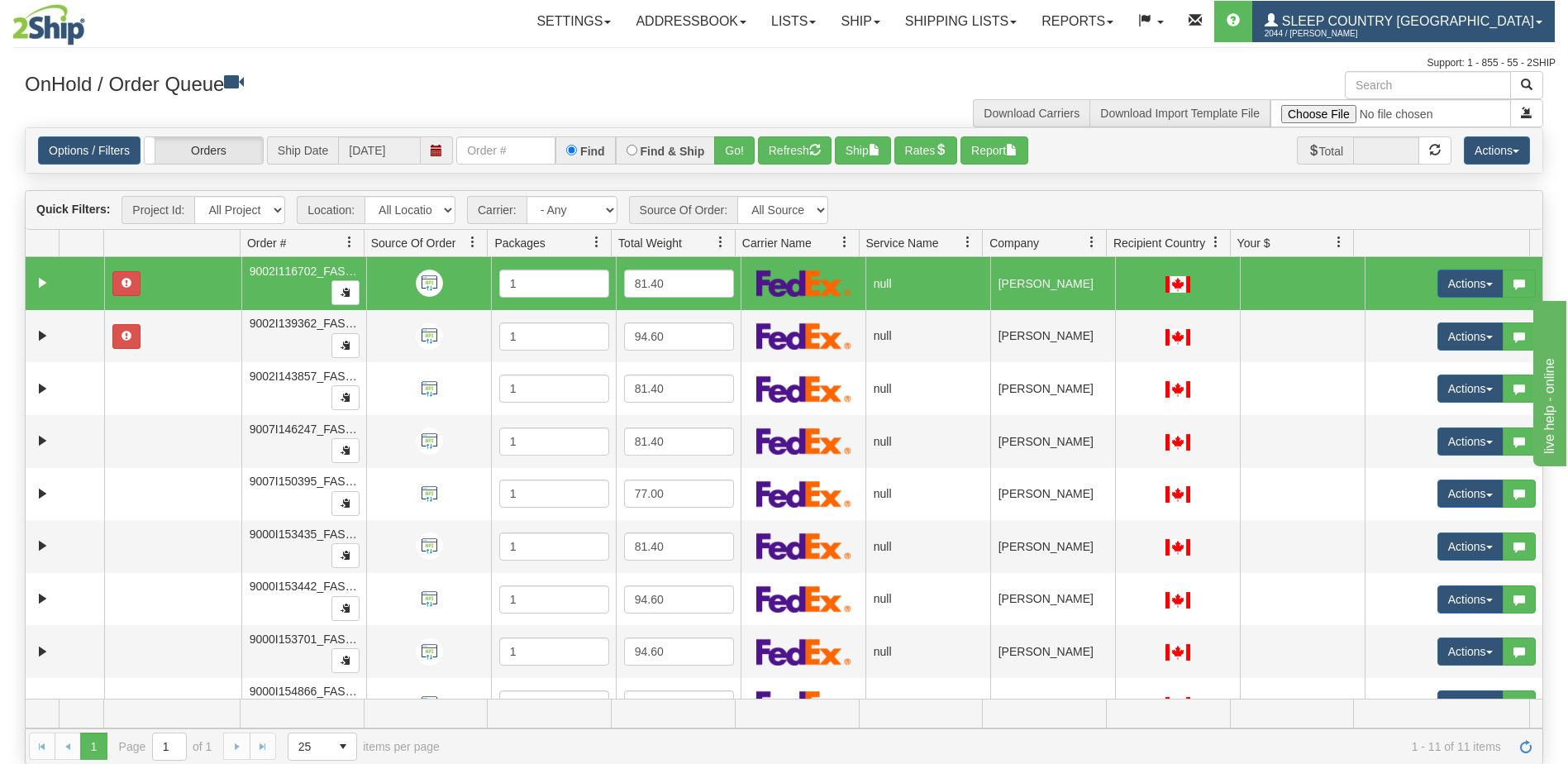
click at [1410, 24] on span "Sleep Country [GEOGRAPHIC_DATA]" at bounding box center [1406, 21] width 257 height 14
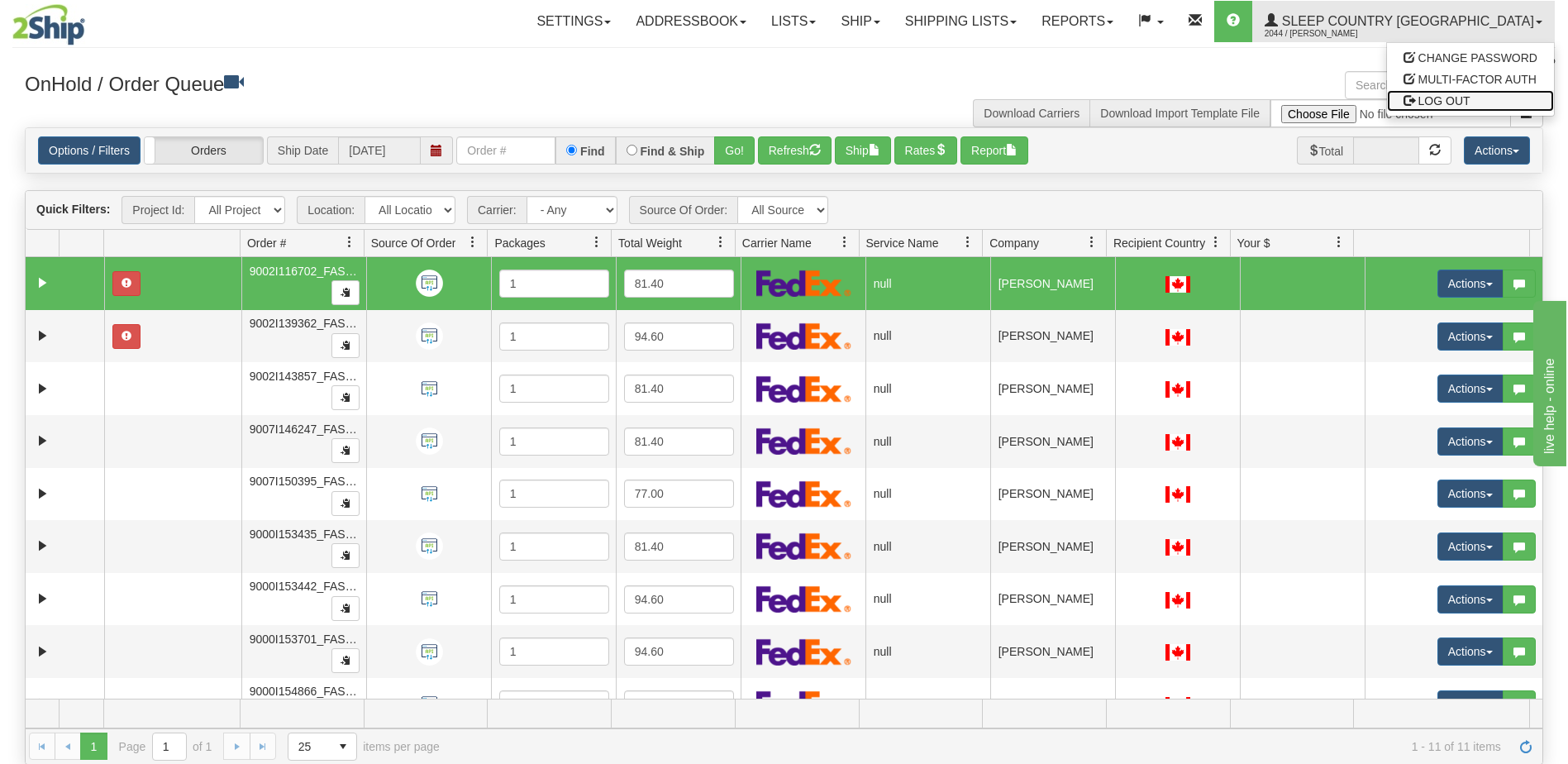
click at [1425, 102] on span "LOG OUT" at bounding box center [1444, 100] width 52 height 13
